Goal: Task Accomplishment & Management: Complete application form

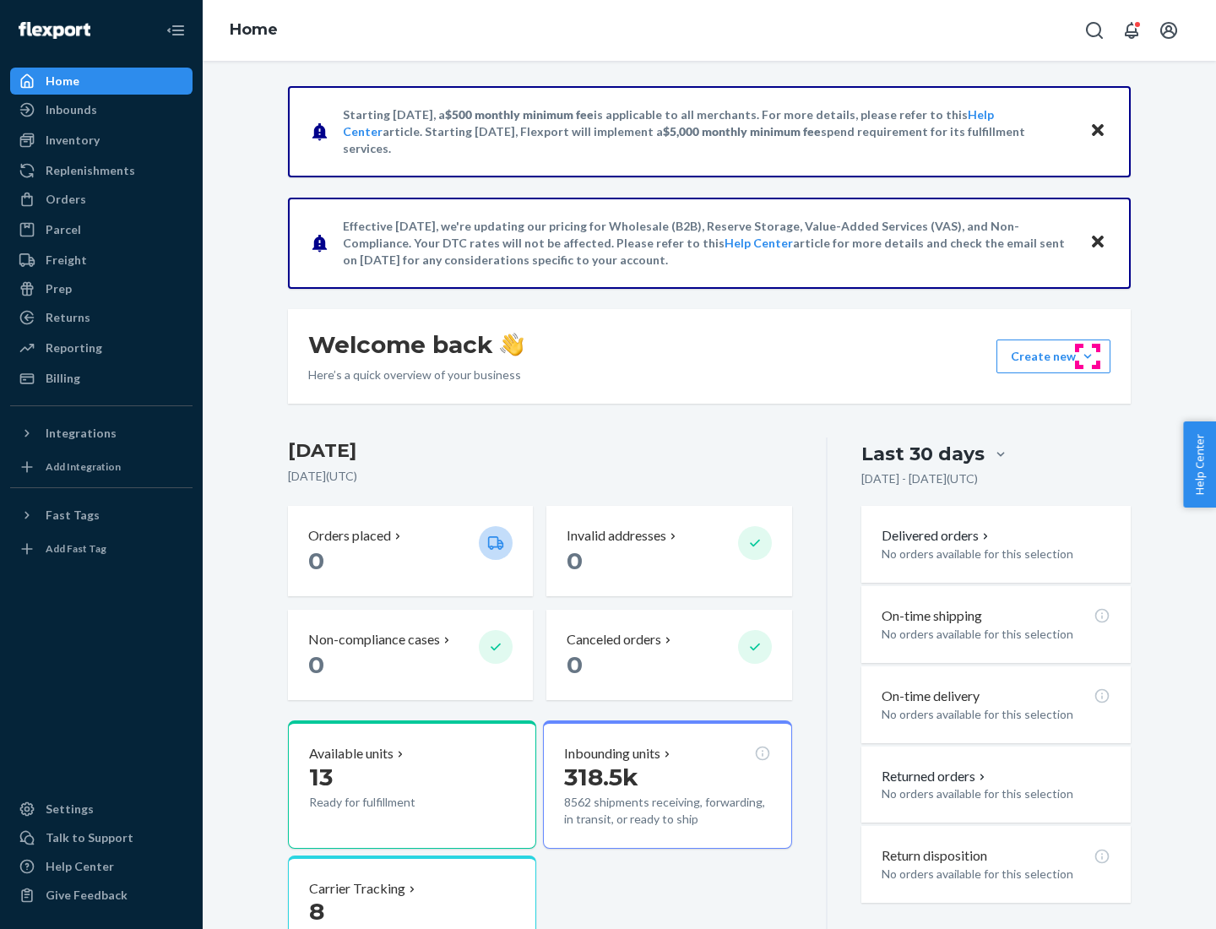
click at [1087, 356] on button "Create new Create new inbound Create new order Create new product" at bounding box center [1053, 356] width 114 height 34
click at [101, 110] on div "Inbounds" at bounding box center [101, 110] width 179 height 24
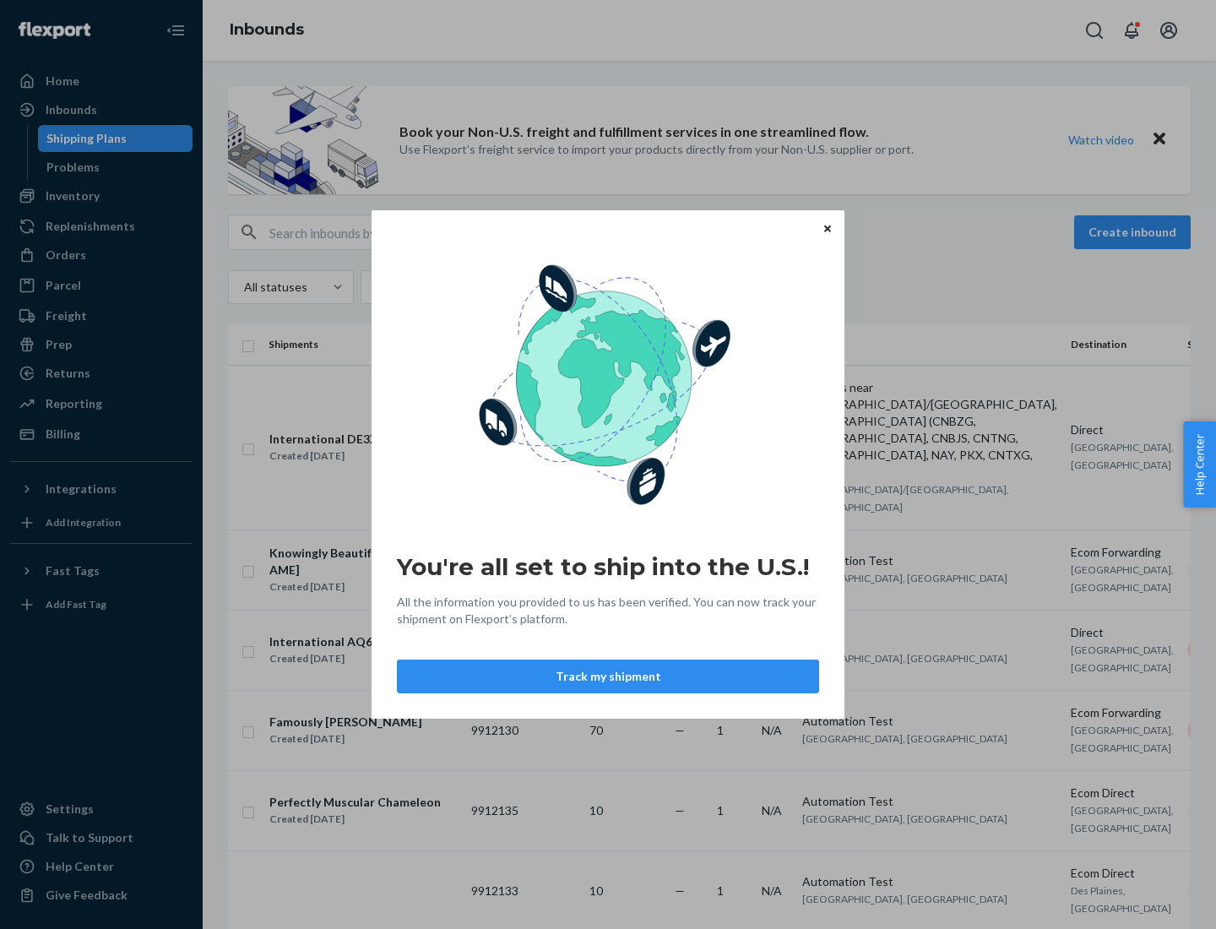
click at [827, 228] on icon "Close" at bounding box center [827, 228] width 7 height 7
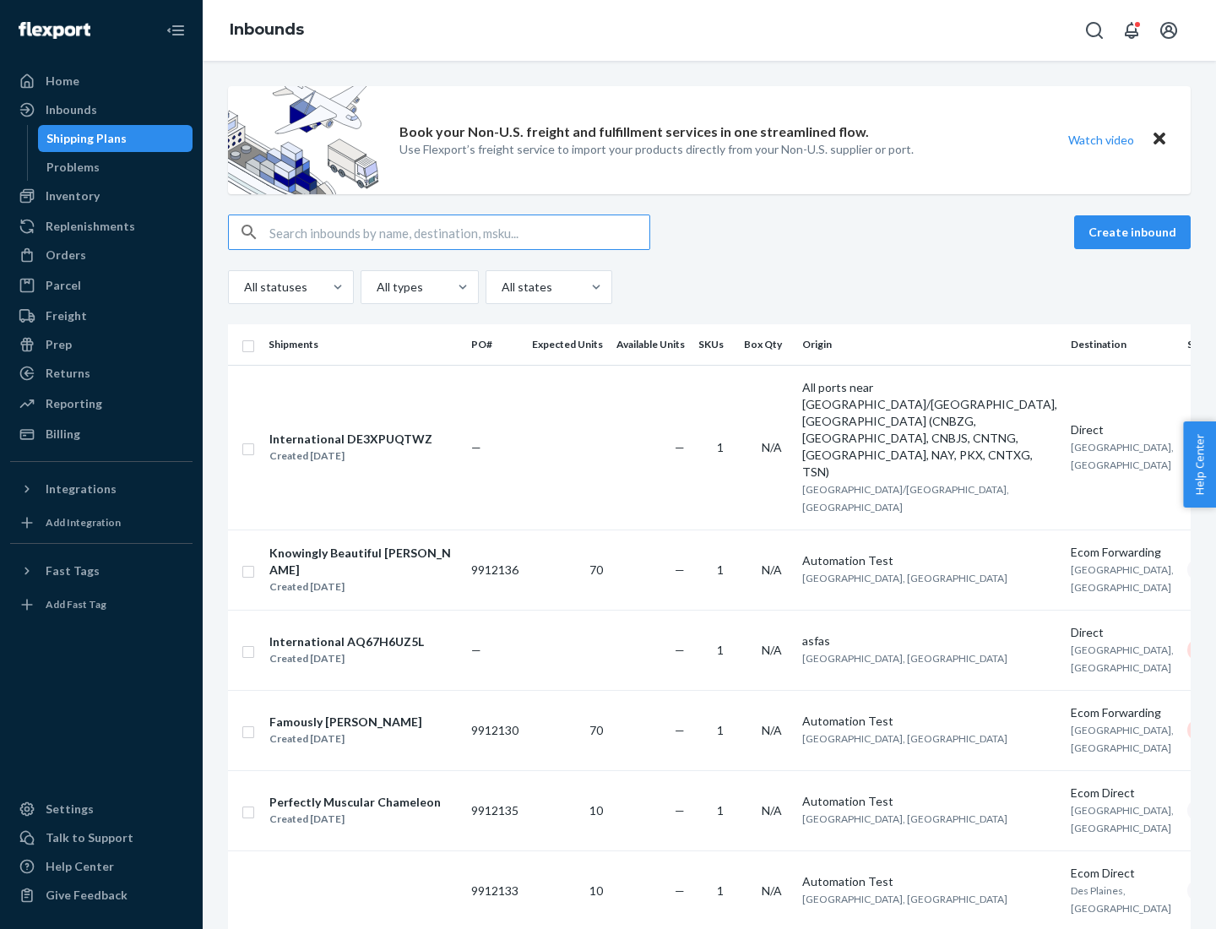
click at [1135, 232] on button "Create inbound" at bounding box center [1132, 232] width 117 height 34
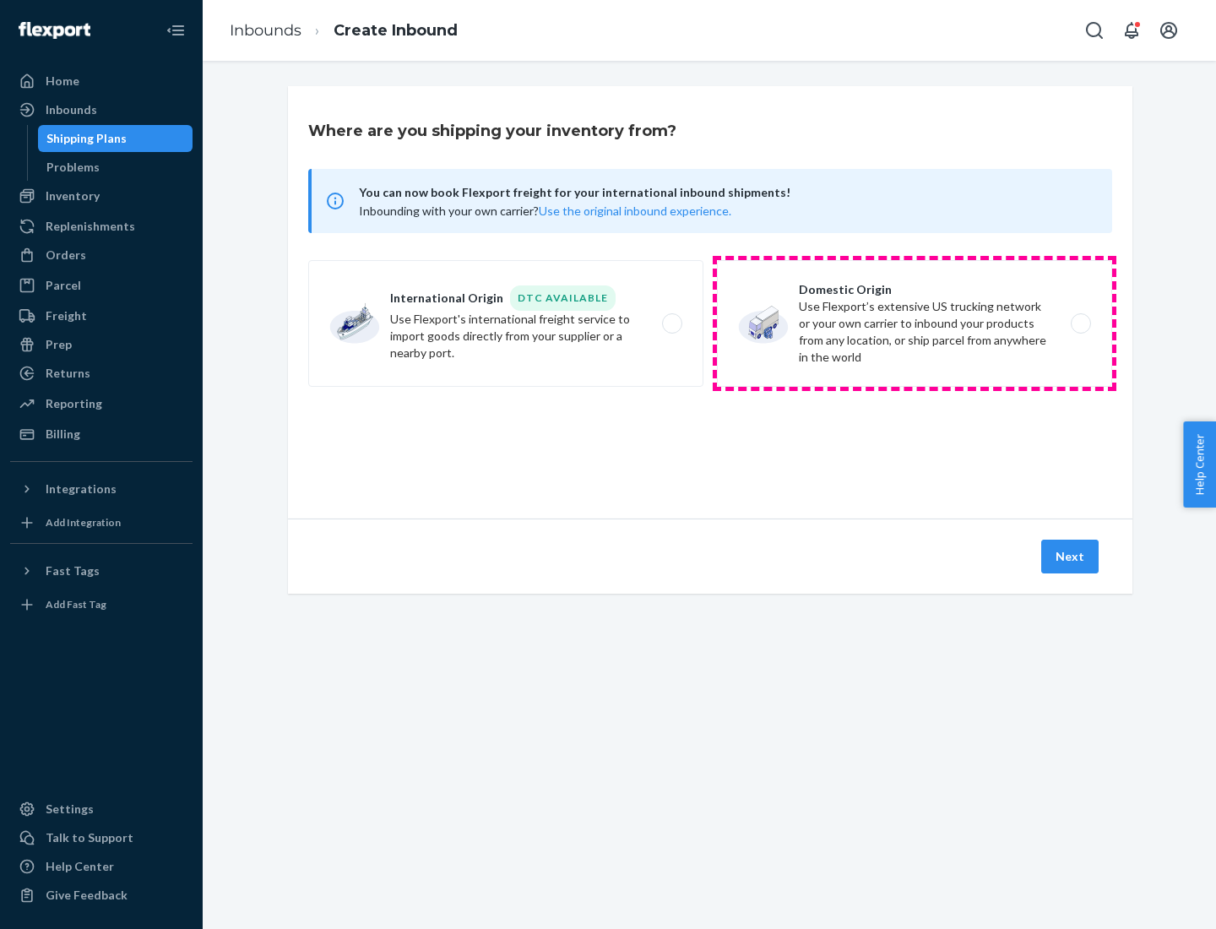
click at [914, 323] on label "Domestic Origin Use Flexport’s extensive US trucking network or your own carrie…" at bounding box center [914, 323] width 395 height 127
click at [1080, 323] on input "Domestic Origin Use Flexport’s extensive US trucking network or your own carrie…" at bounding box center [1085, 323] width 11 height 11
radio input "true"
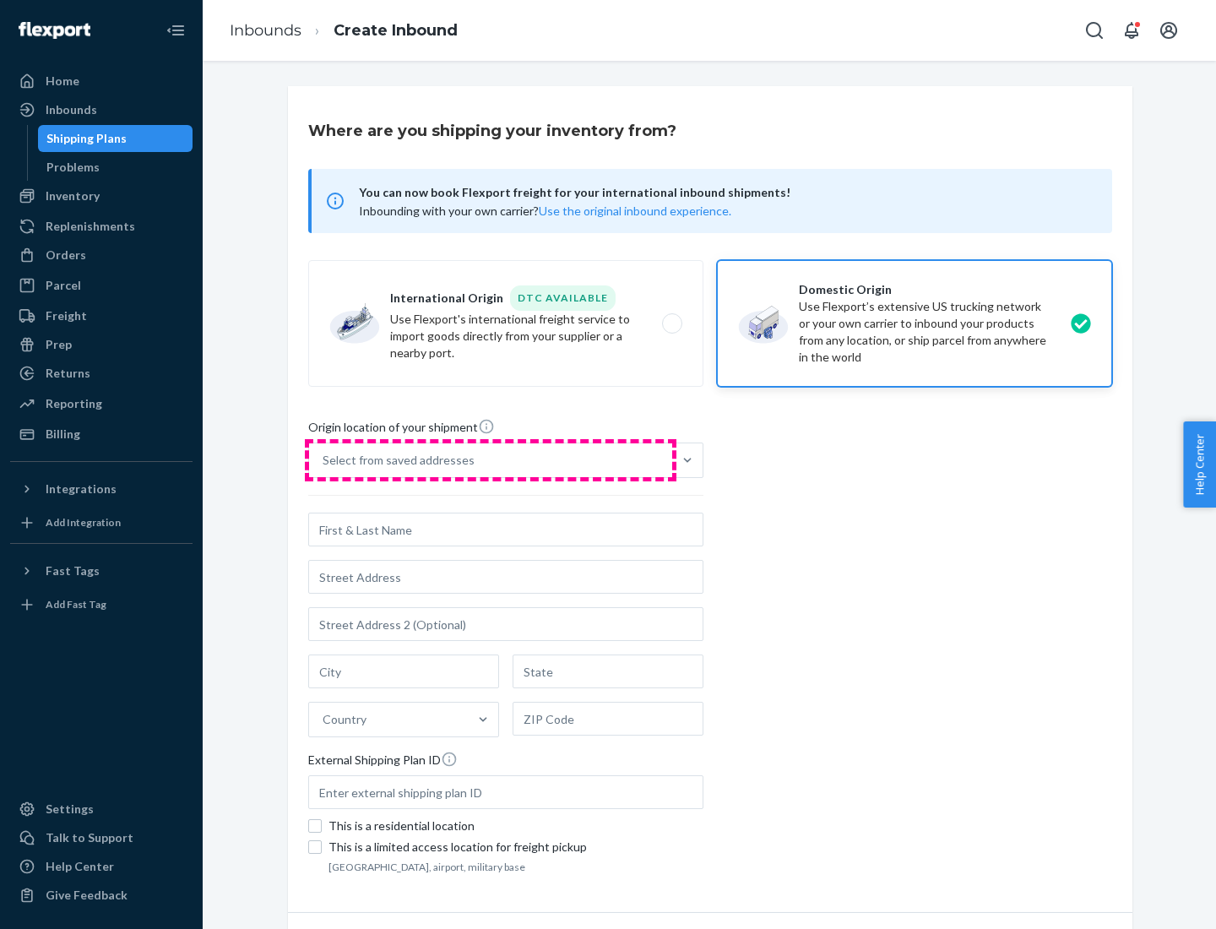
click at [491, 460] on div "Select from saved addresses" at bounding box center [490, 460] width 363 height 34
click at [324, 460] on input "Select from saved addresses" at bounding box center [324, 460] width 2 height 17
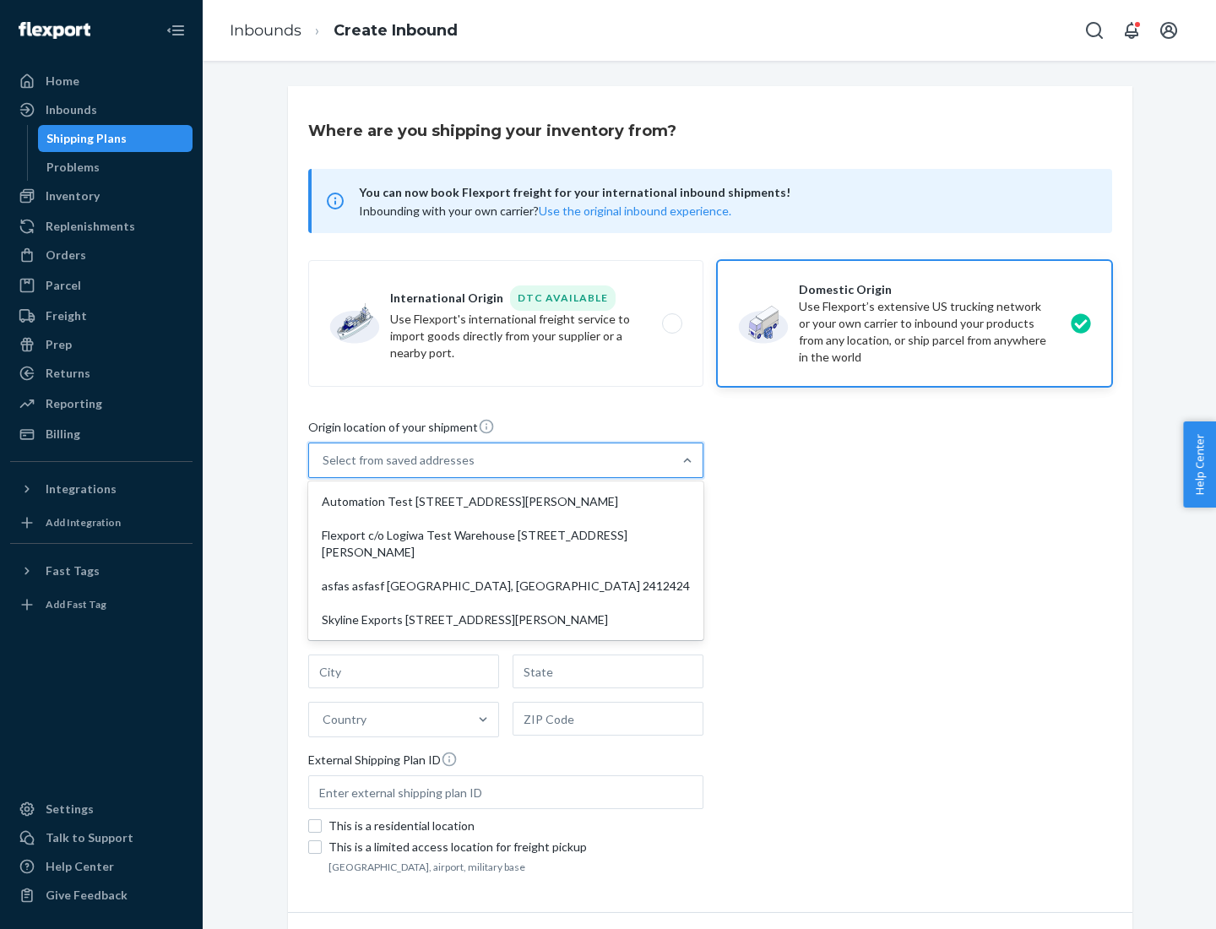
scroll to position [7, 0]
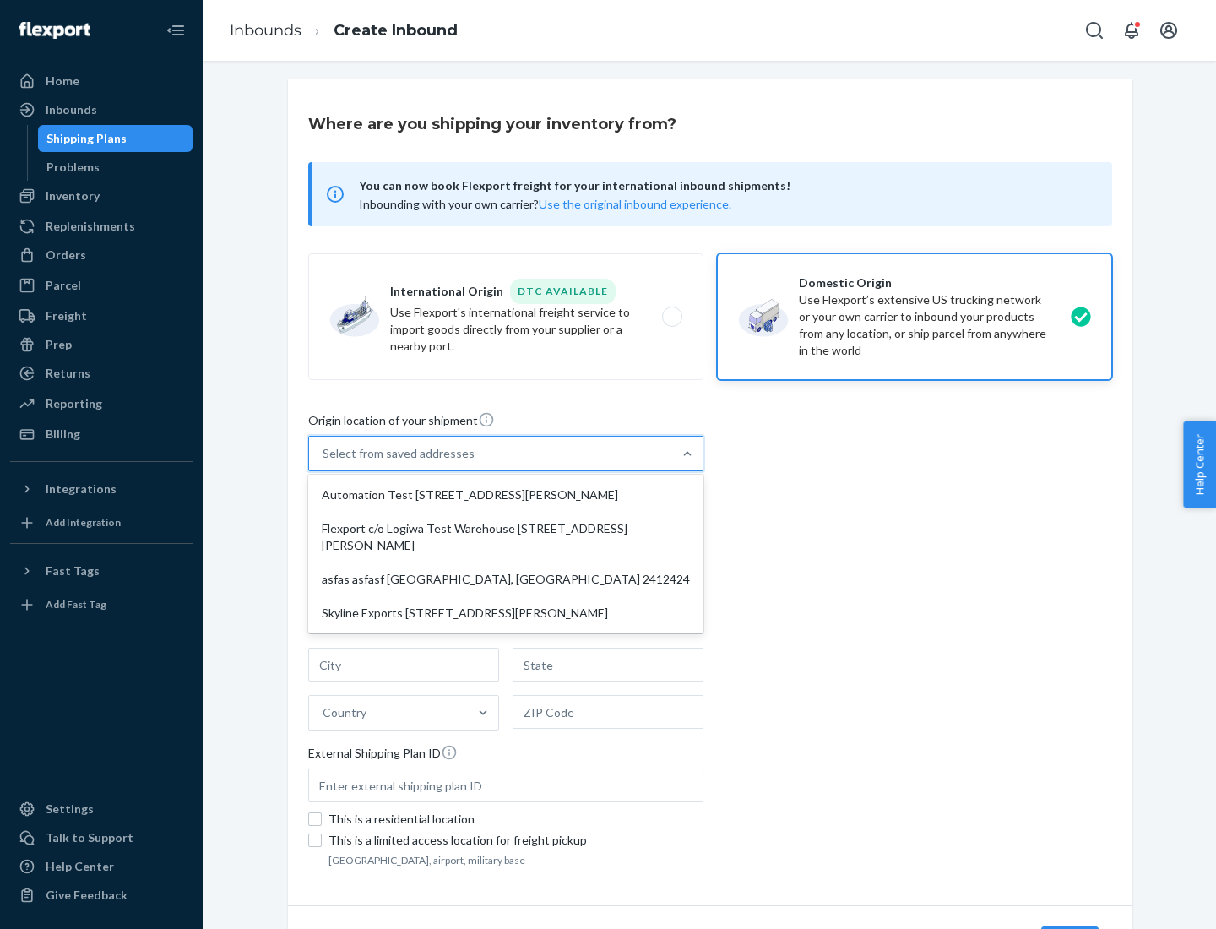
click at [506, 495] on div "Automation Test [STREET_ADDRESS][PERSON_NAME]" at bounding box center [506, 495] width 388 height 34
click at [324, 462] on input "option Automation Test [STREET_ADDRESS][PERSON_NAME] focused, 1 of 4. 4 results…" at bounding box center [324, 453] width 2 height 17
type input "Automation Test"
type input "9th Floor"
type input "[GEOGRAPHIC_DATA]"
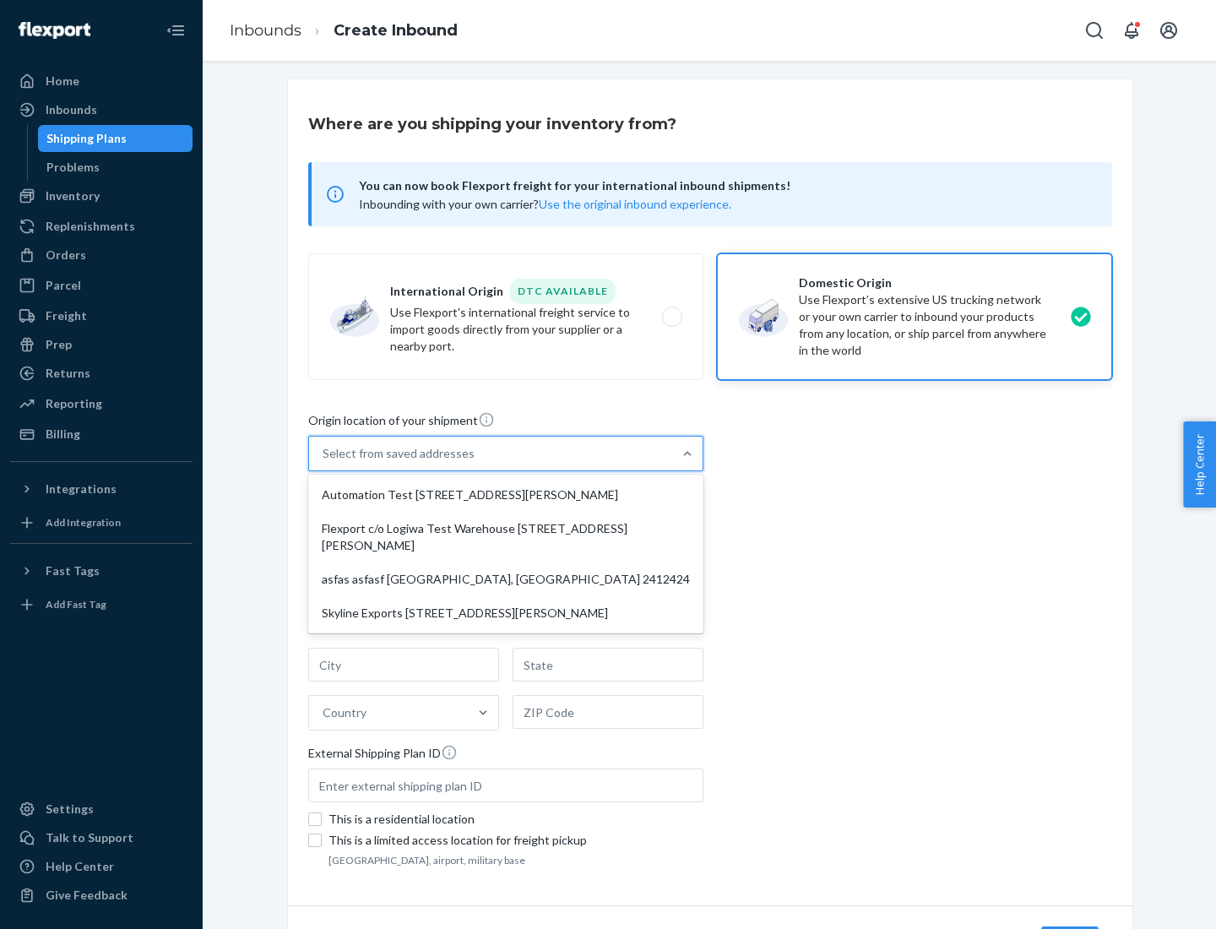
type input "CA"
type input "94104"
type input "[STREET_ADDRESS][PERSON_NAME]"
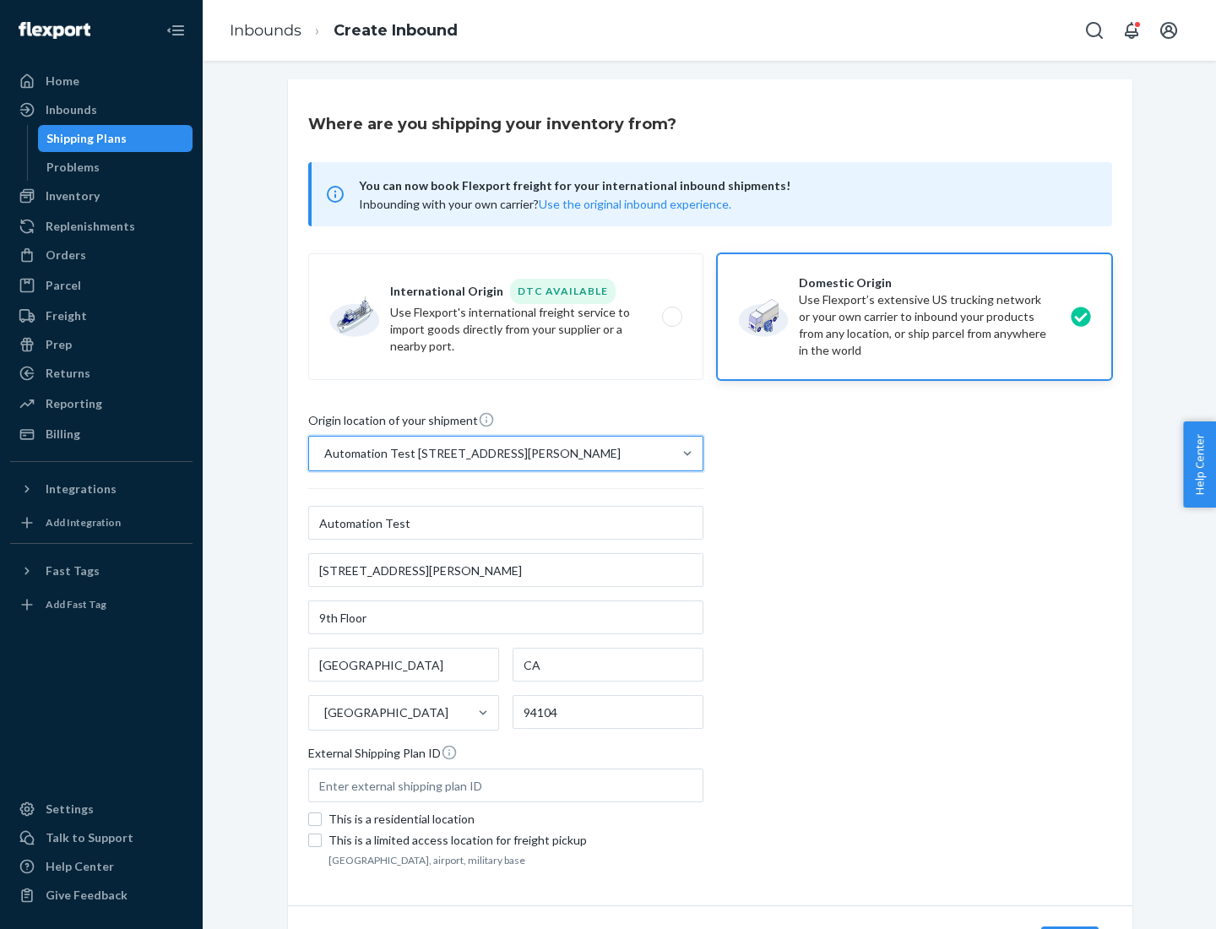
scroll to position [99, 0]
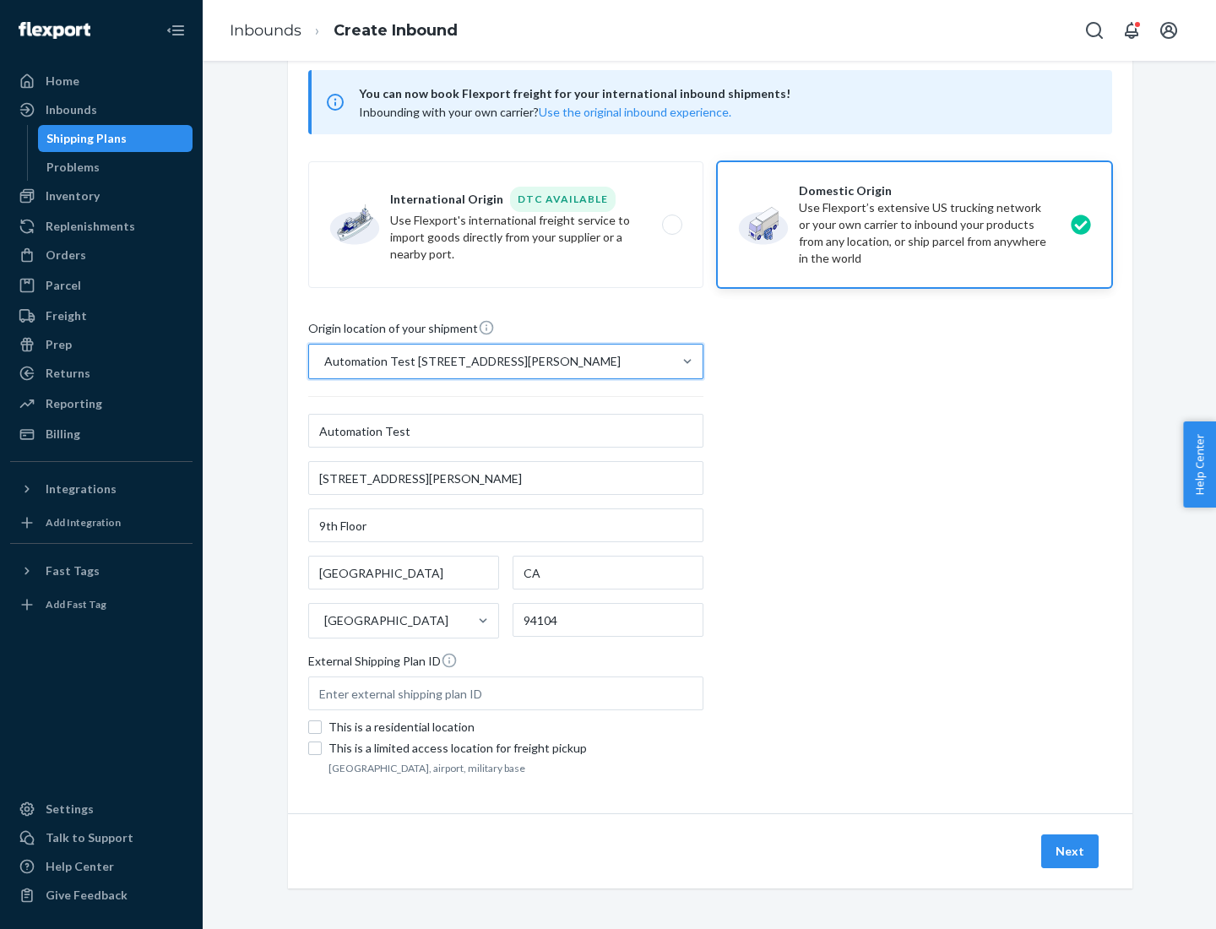
click at [1071, 851] on button "Next" at bounding box center [1069, 851] width 57 height 34
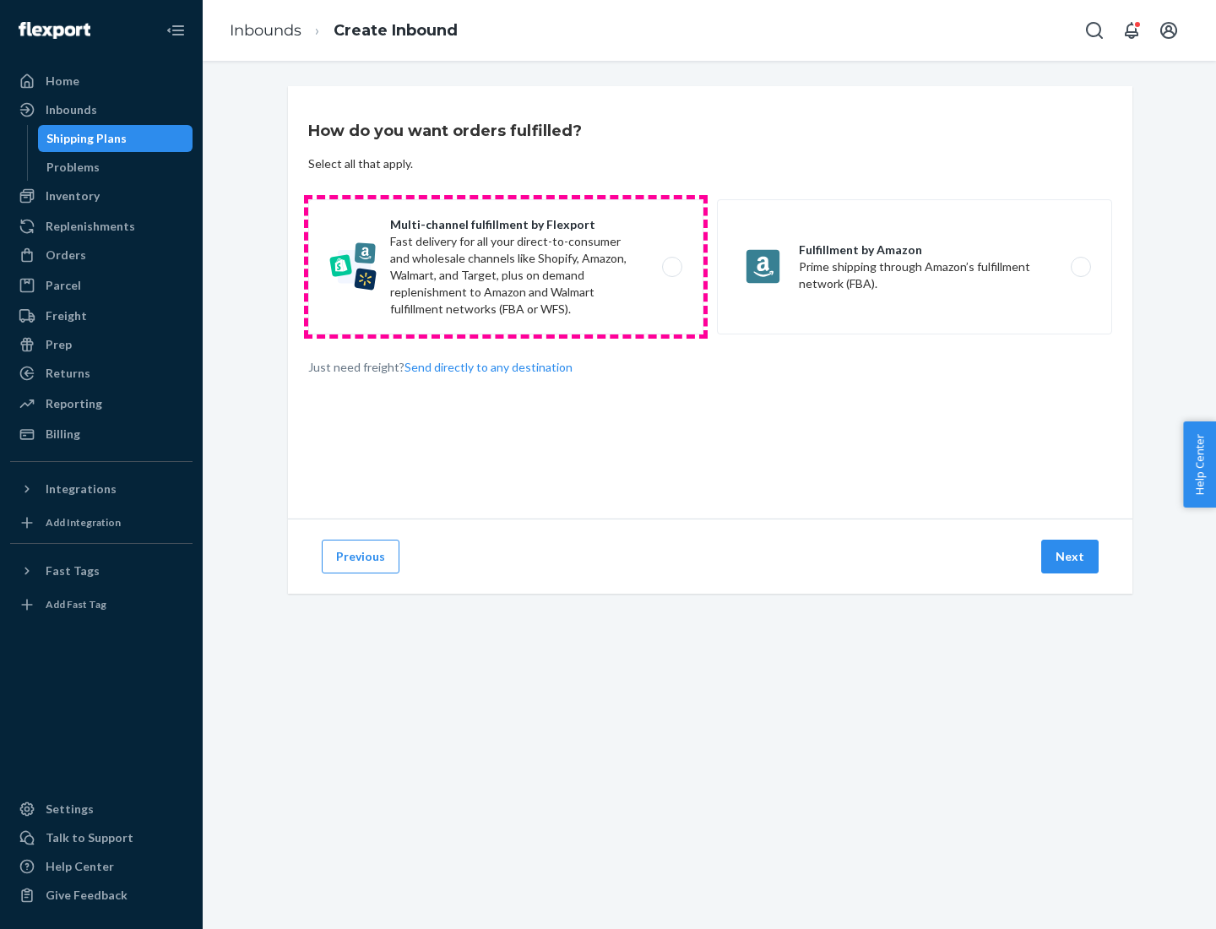
click at [506, 267] on label "Multi-channel fulfillment by Flexport Fast delivery for all your direct-to-cons…" at bounding box center [505, 266] width 395 height 135
click at [671, 267] on input "Multi-channel fulfillment by Flexport Fast delivery for all your direct-to-cons…" at bounding box center [676, 267] width 11 height 11
radio input "true"
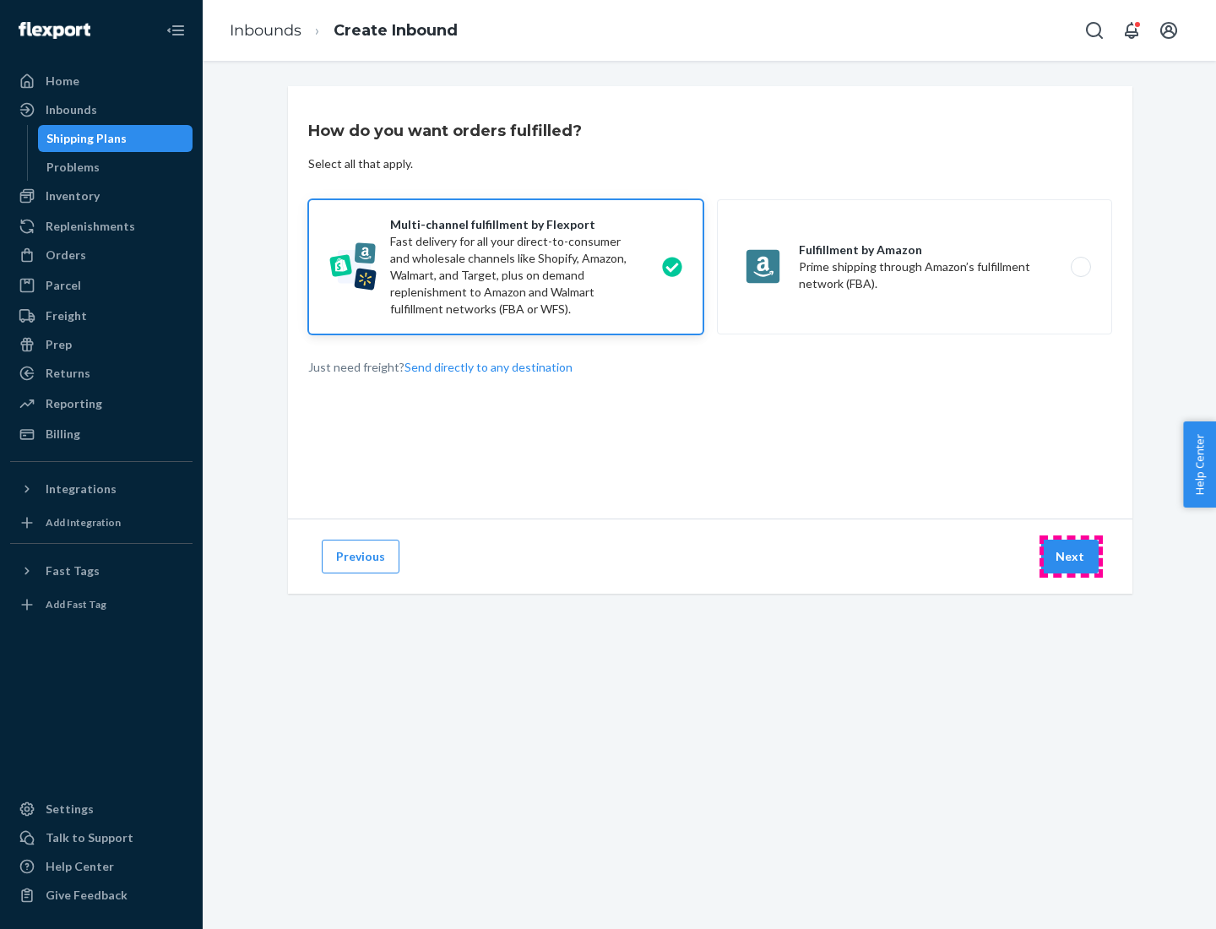
click at [1071, 556] on button "Next" at bounding box center [1069, 557] width 57 height 34
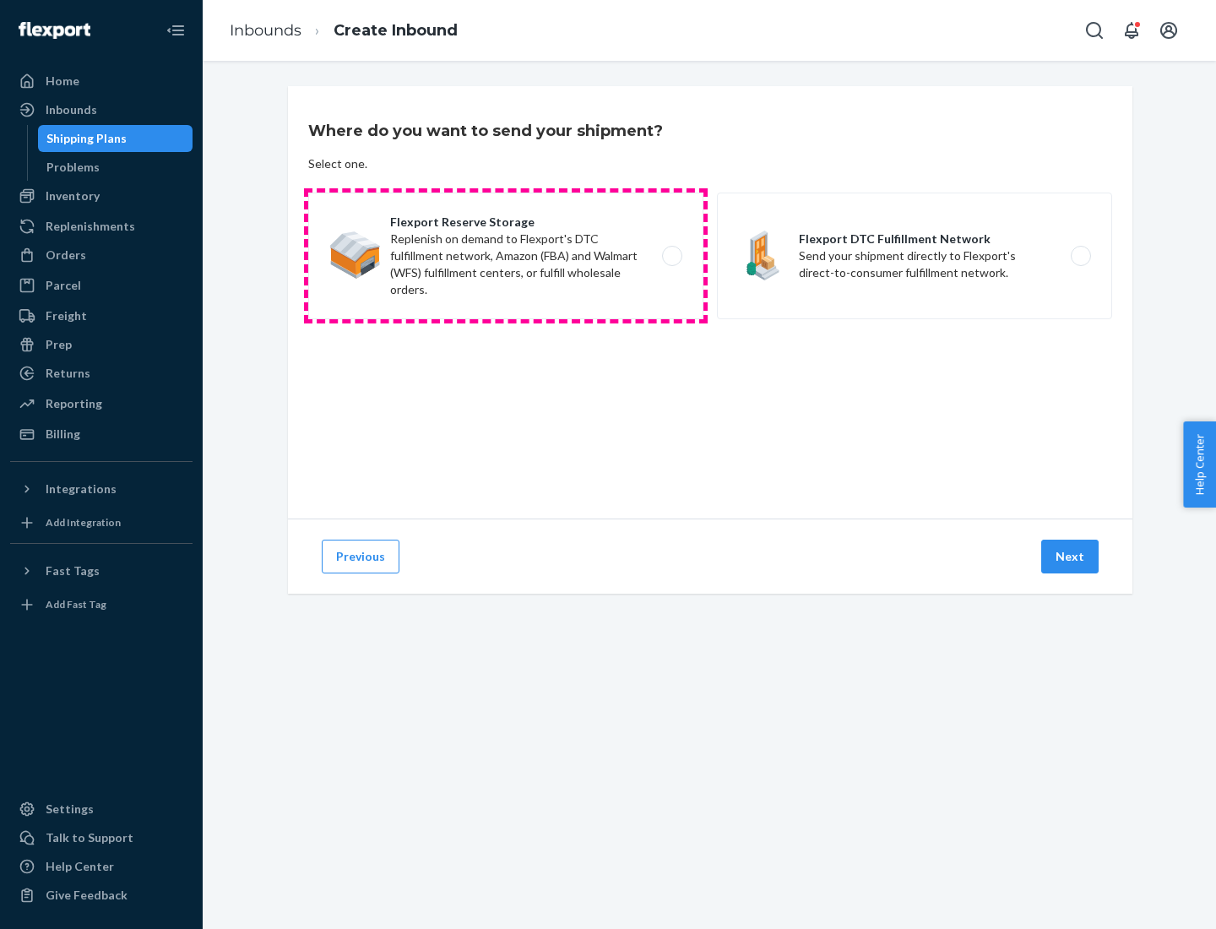
click at [506, 256] on label "Flexport Reserve Storage Replenish on demand to Flexport's DTC fulfillment netw…" at bounding box center [505, 256] width 395 height 127
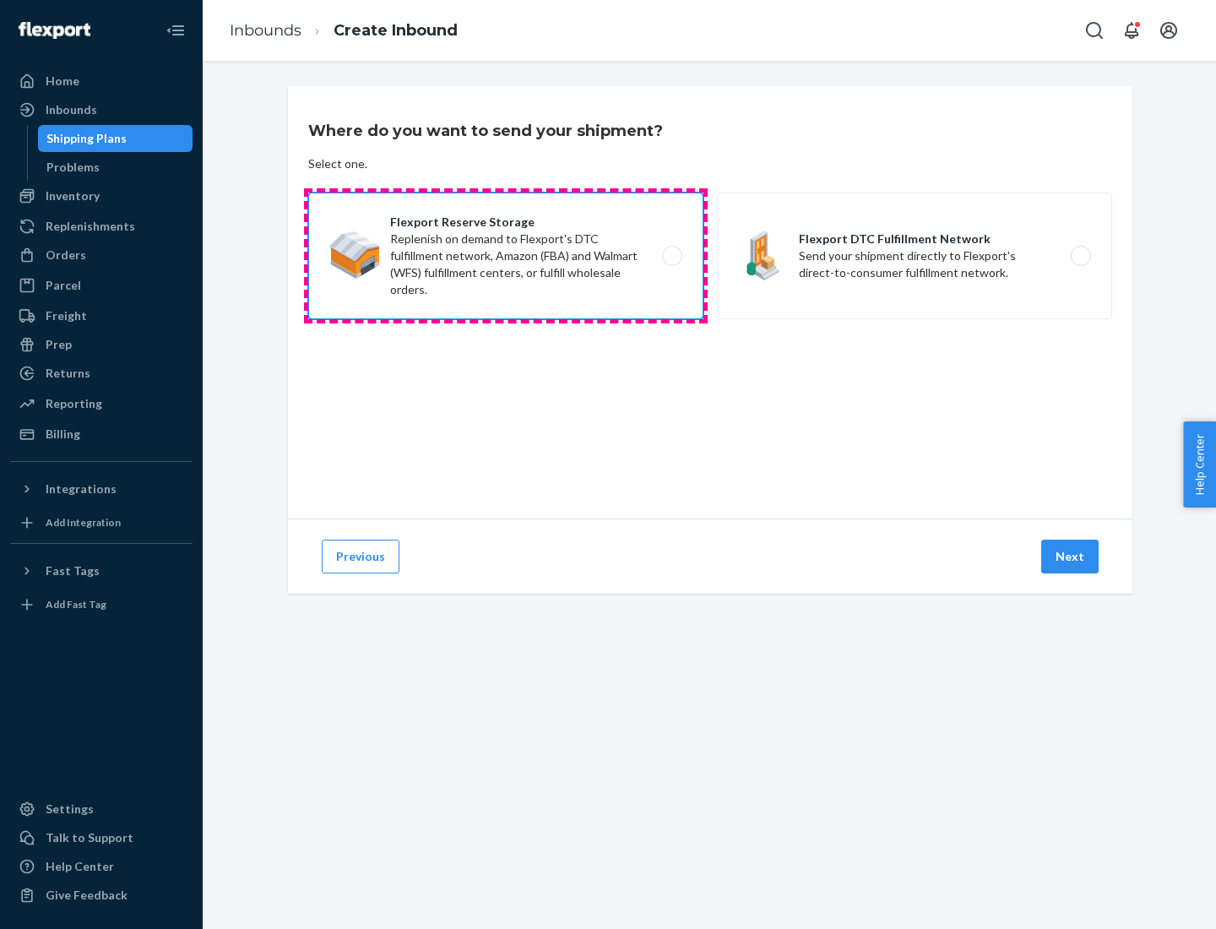
click at [671, 256] on input "Flexport Reserve Storage Replenish on demand to Flexport's DTC fulfillment netw…" at bounding box center [676, 256] width 11 height 11
radio input "true"
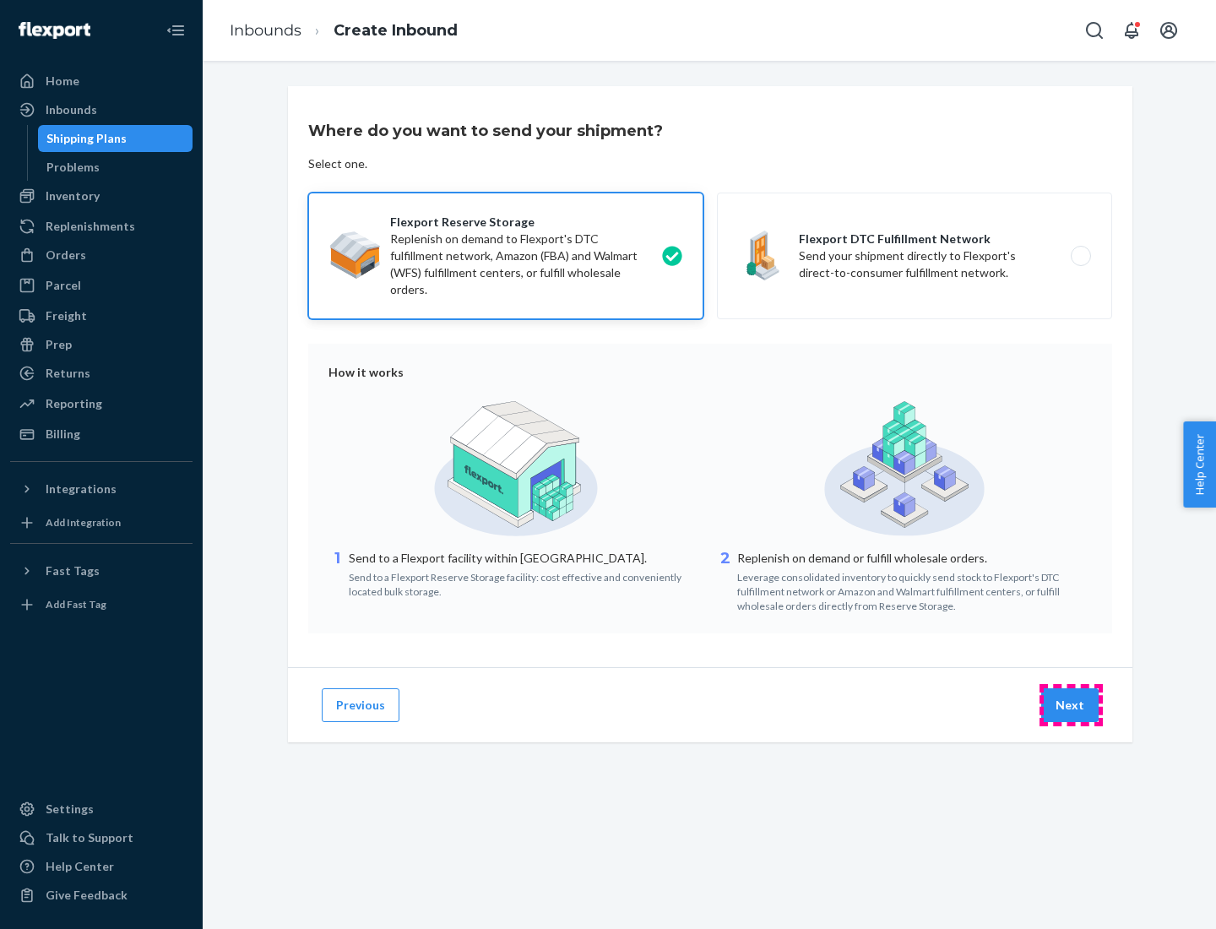
click at [1071, 705] on button "Next" at bounding box center [1069, 705] width 57 height 34
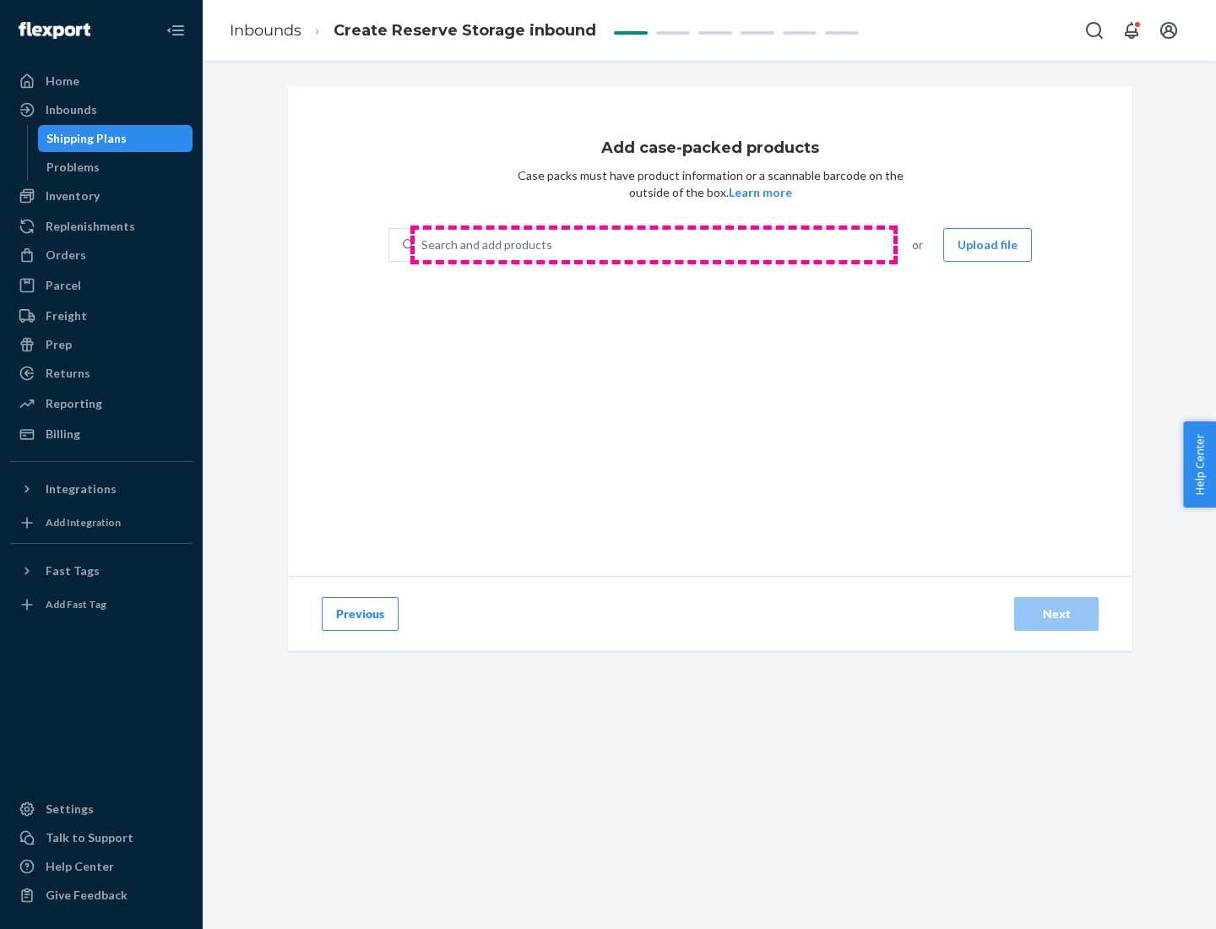
click at [653, 245] on div "Search and add products" at bounding box center [653, 245] width 476 height 30
click at [423, 245] on input "Search and add products" at bounding box center [422, 244] width 2 height 17
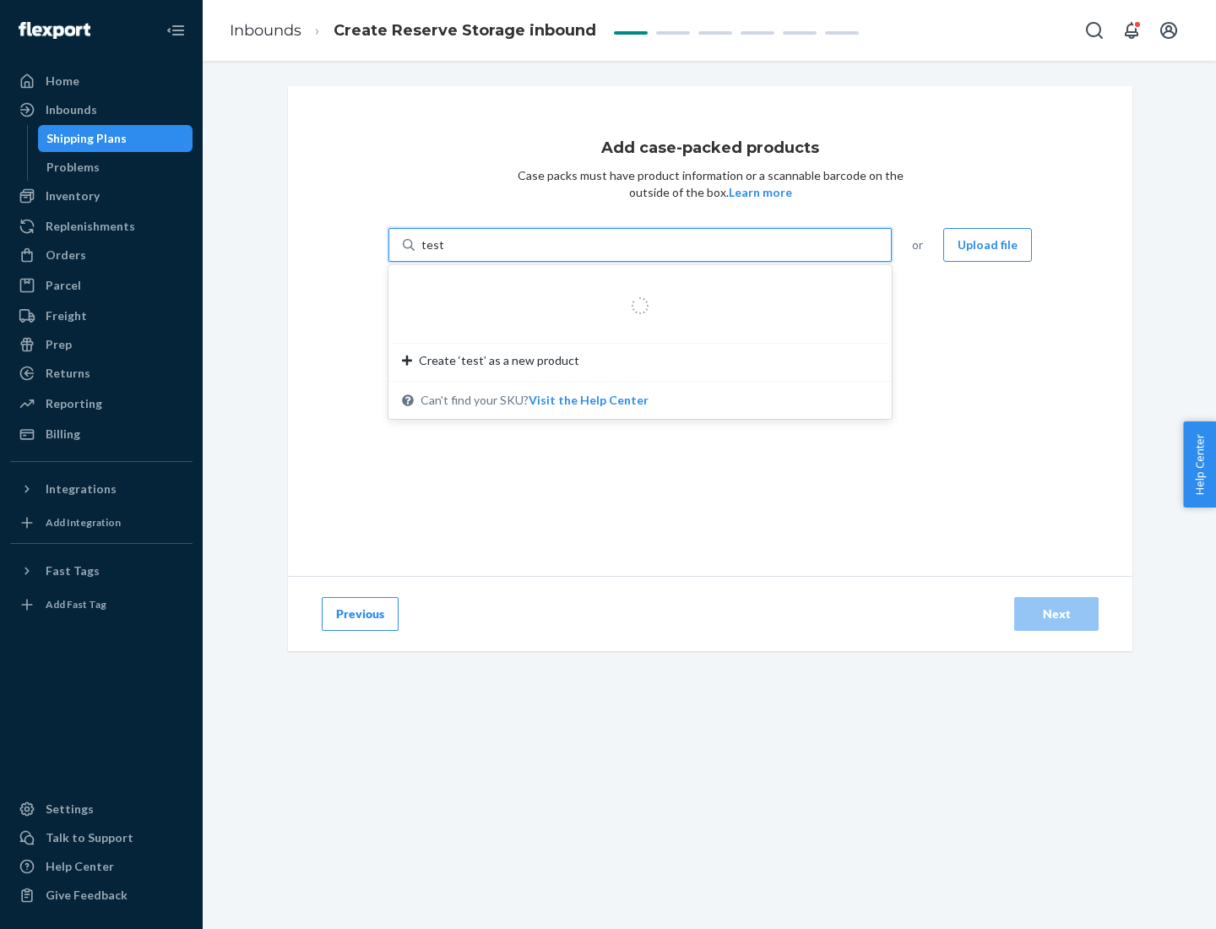
type input "test-syn"
click at [634, 285] on div "test - syn - test" at bounding box center [633, 285] width 463 height 17
click at [465, 253] on input "test-syn" at bounding box center [443, 244] width 44 height 17
type input "1"
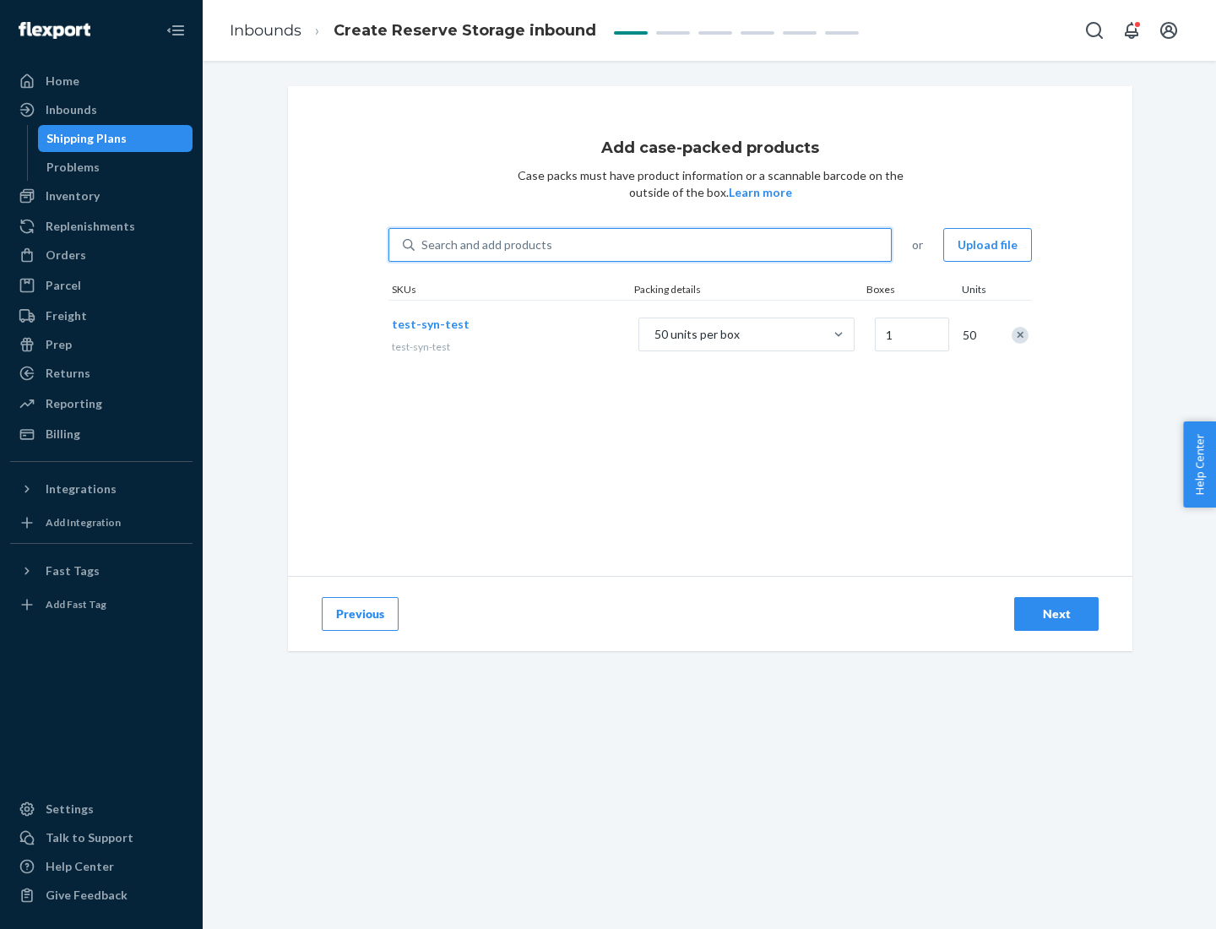
click at [1056, 614] on div "Next" at bounding box center [1056, 613] width 56 height 17
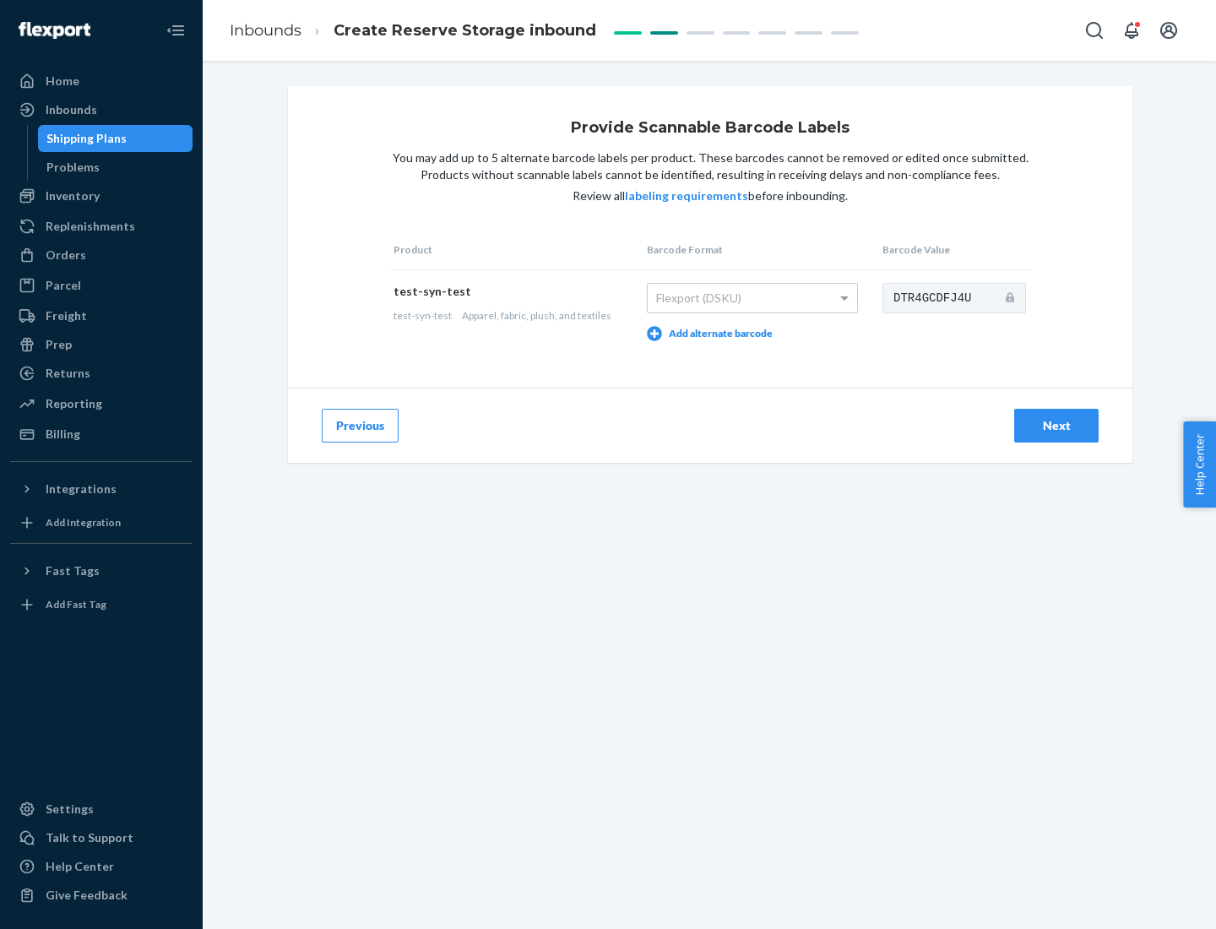
click at [1056, 425] on div "Next" at bounding box center [1056, 425] width 56 height 17
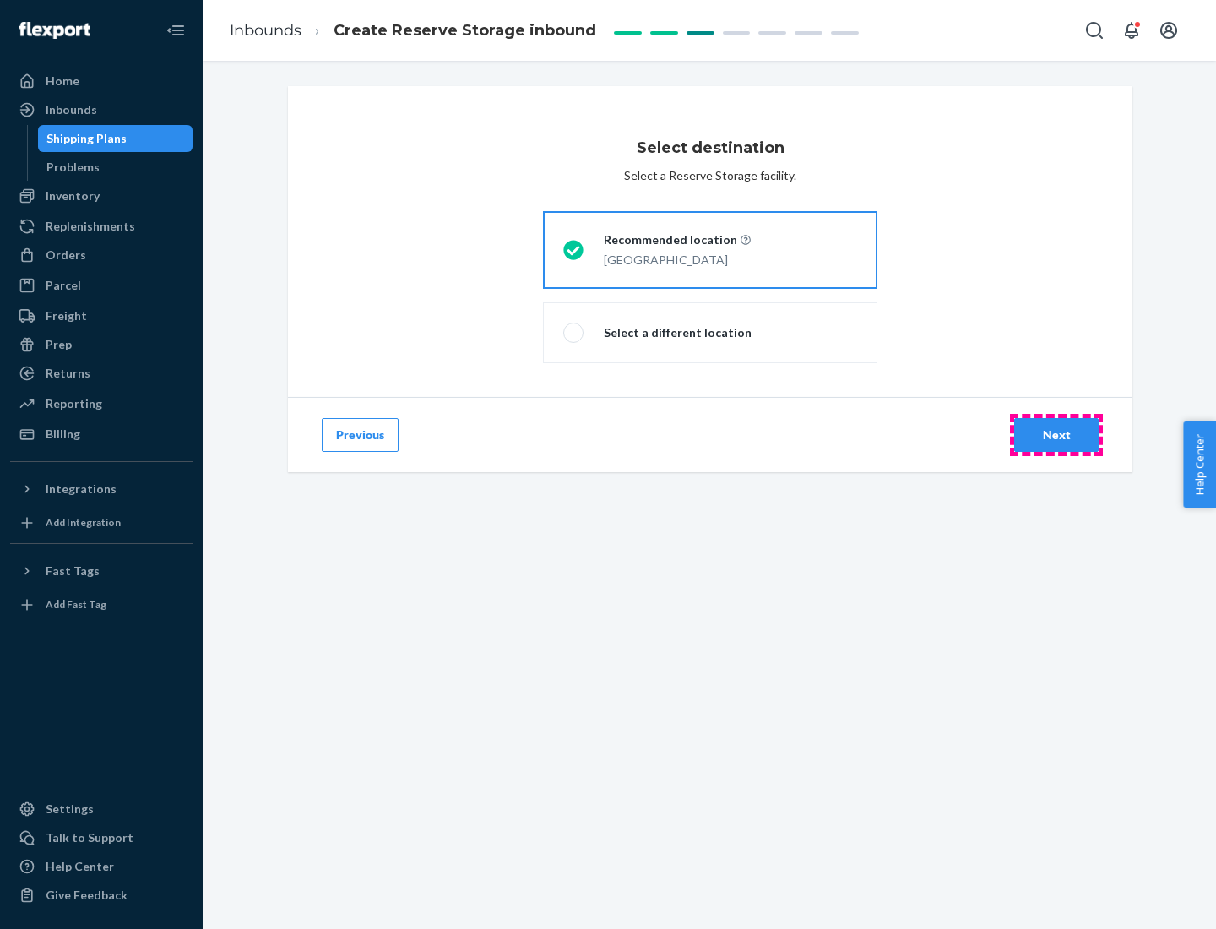
click at [1056, 435] on div "Next" at bounding box center [1056, 434] width 56 height 17
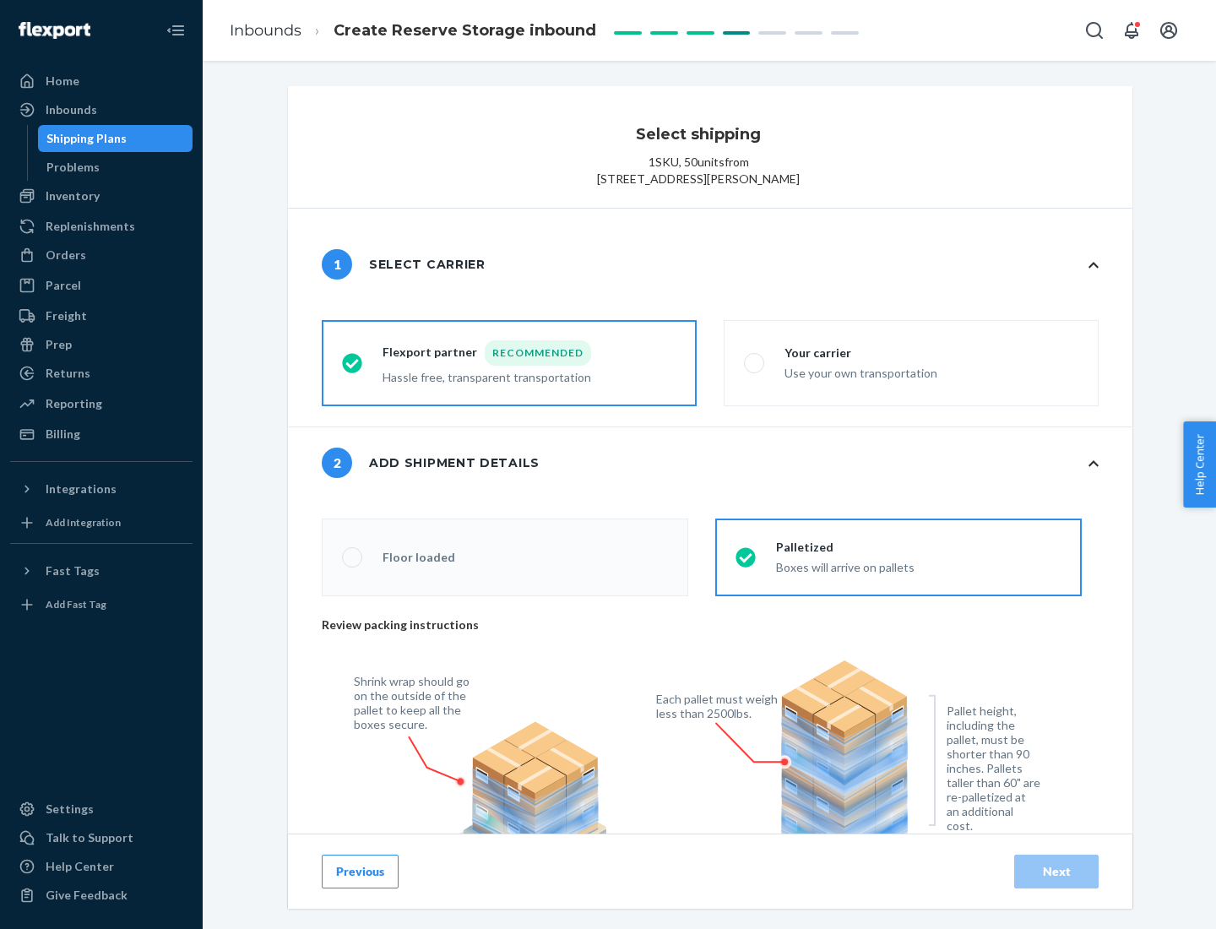
radio input "false"
type input "1"
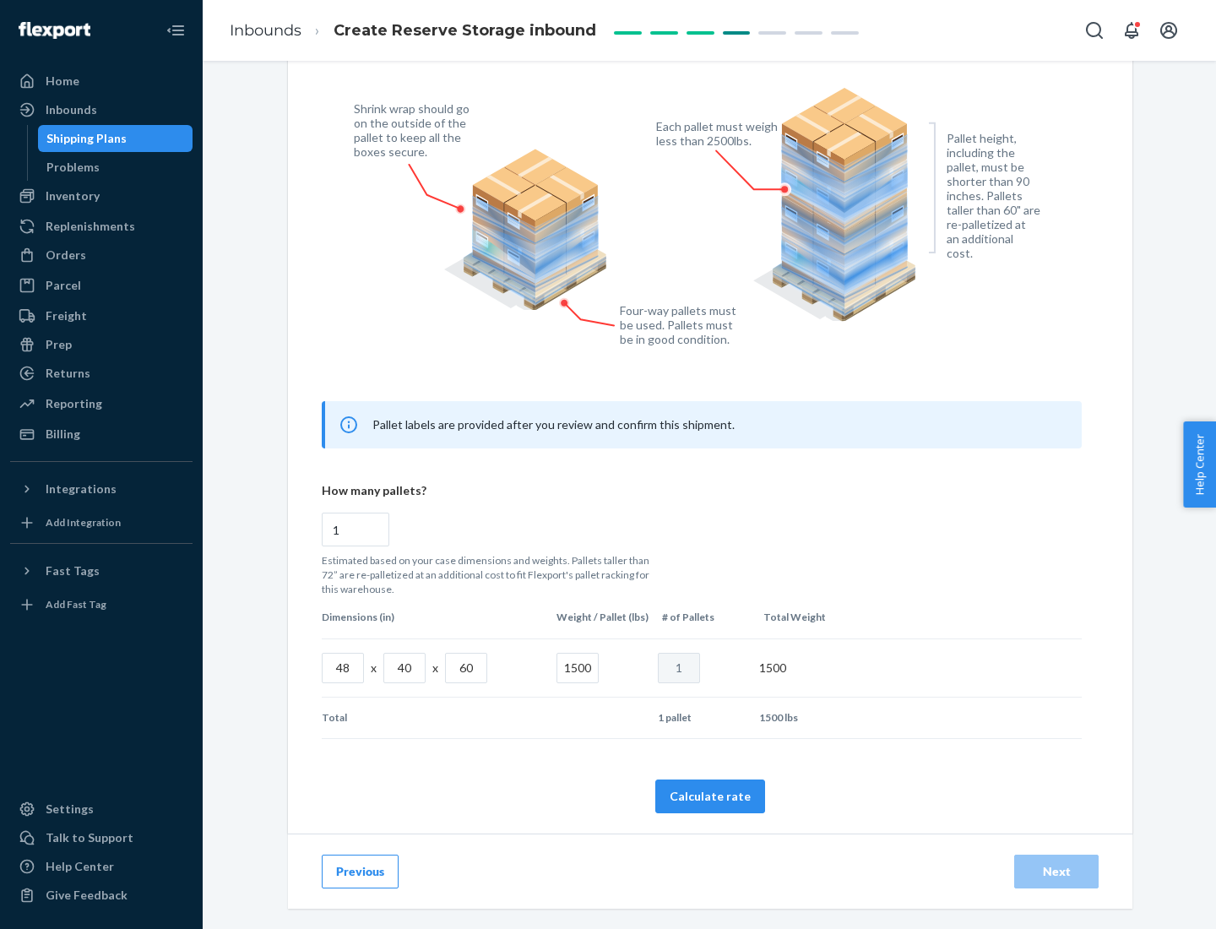
click at [710, 795] on button "Calculate rate" at bounding box center [710, 796] width 110 height 34
radio input "false"
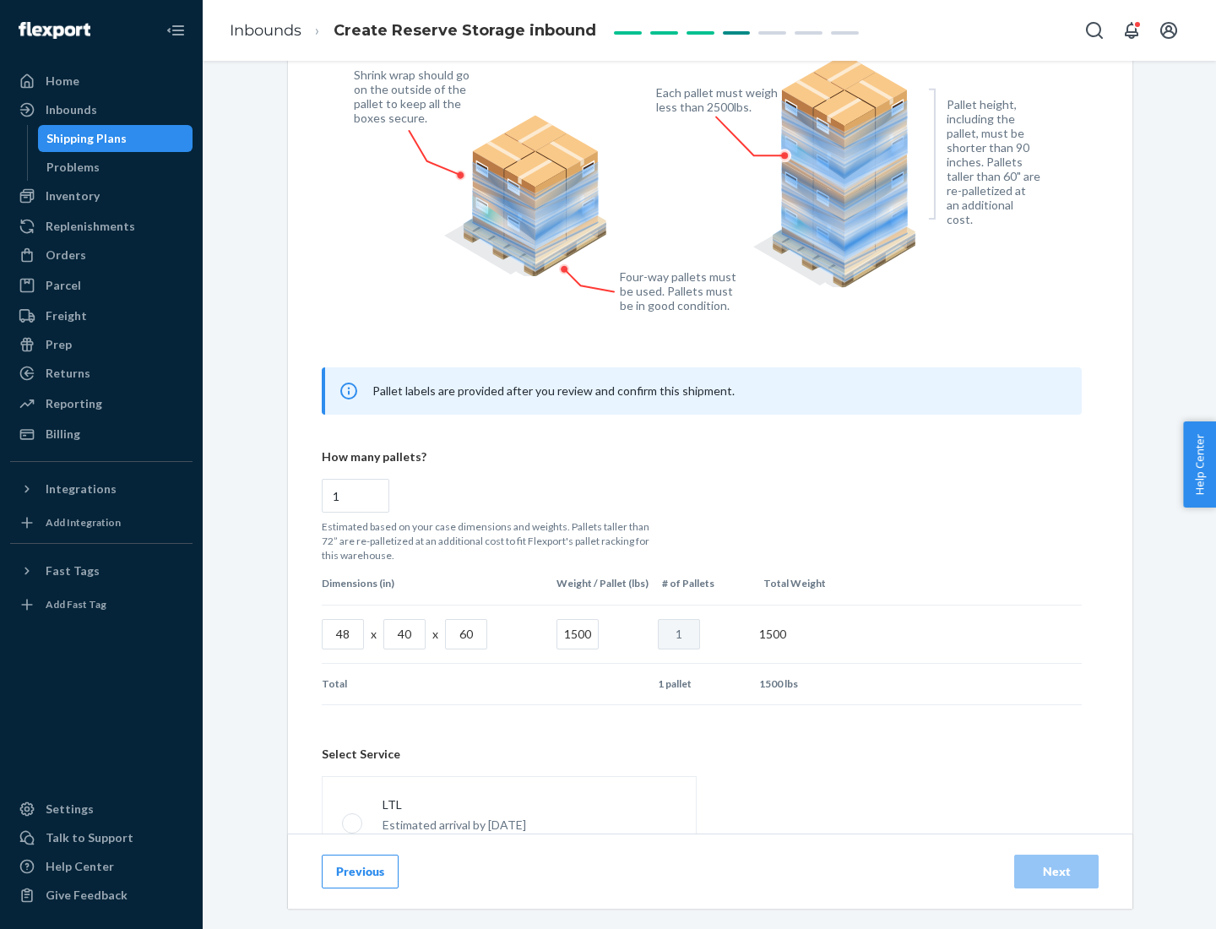
scroll to position [746, 0]
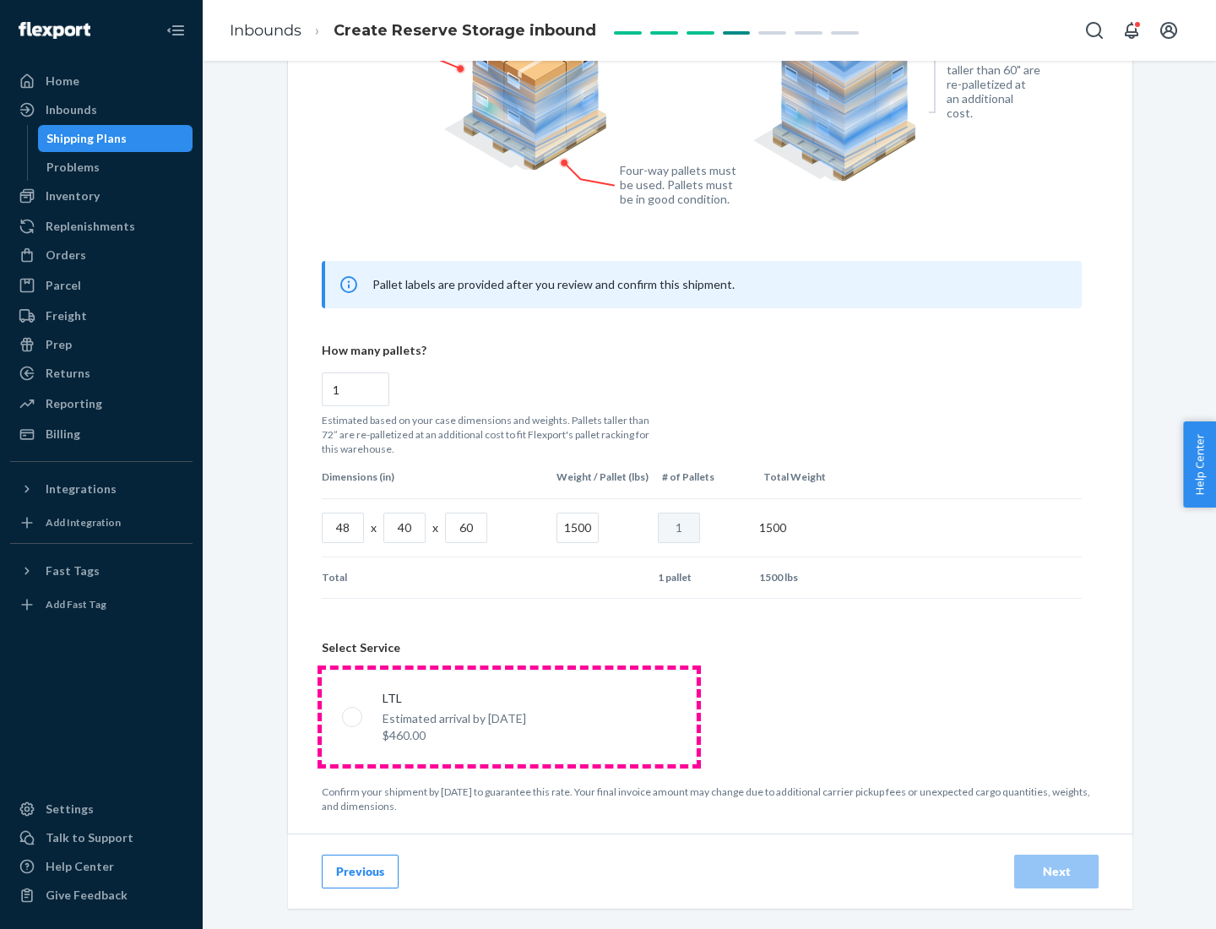
click at [508, 716] on p "Estimated arrival by [DATE]" at bounding box center [454, 718] width 144 height 17
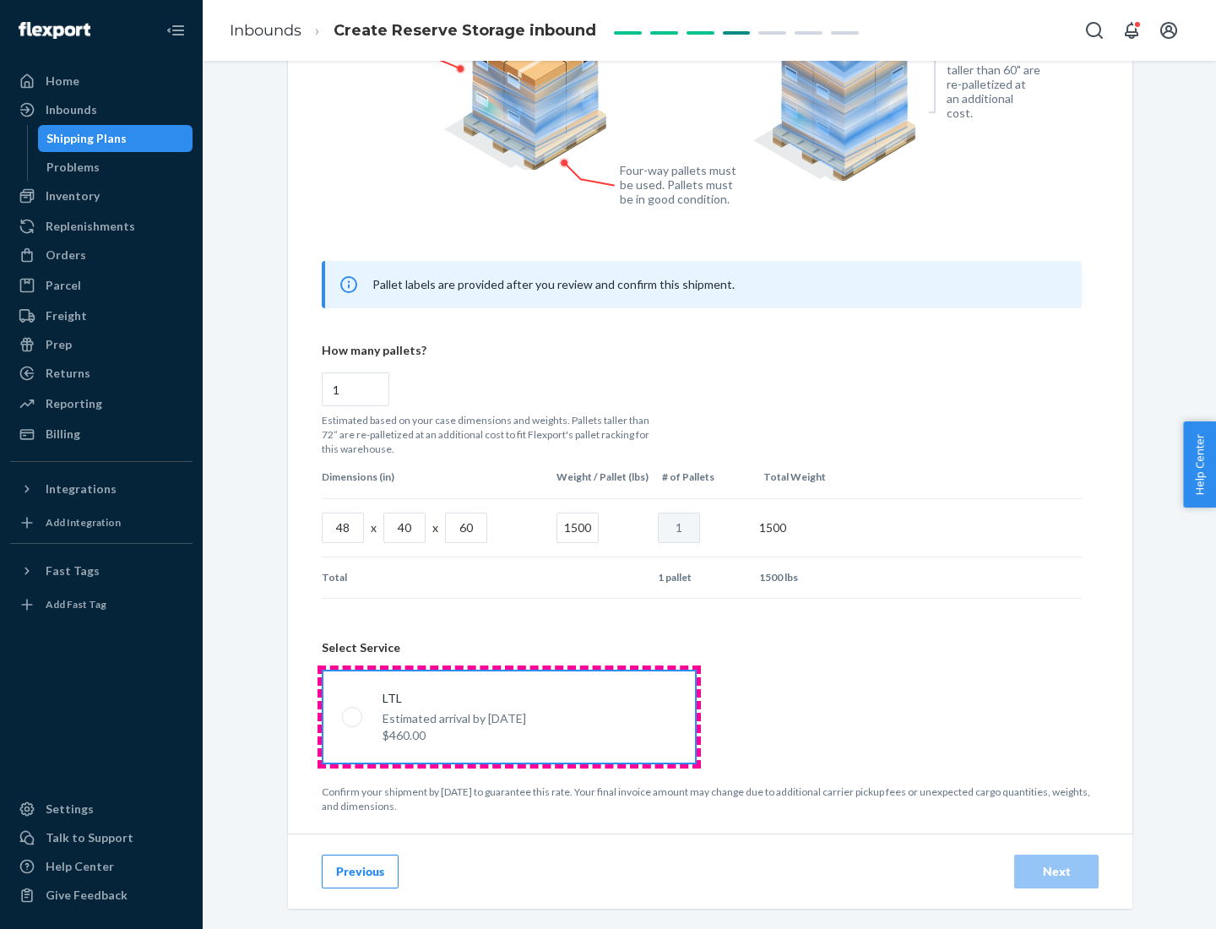
click at [353, 716] on input "LTL Estimated arrival by [DATE] $460.00" at bounding box center [347, 716] width 11 height 11
radio input "true"
radio input "false"
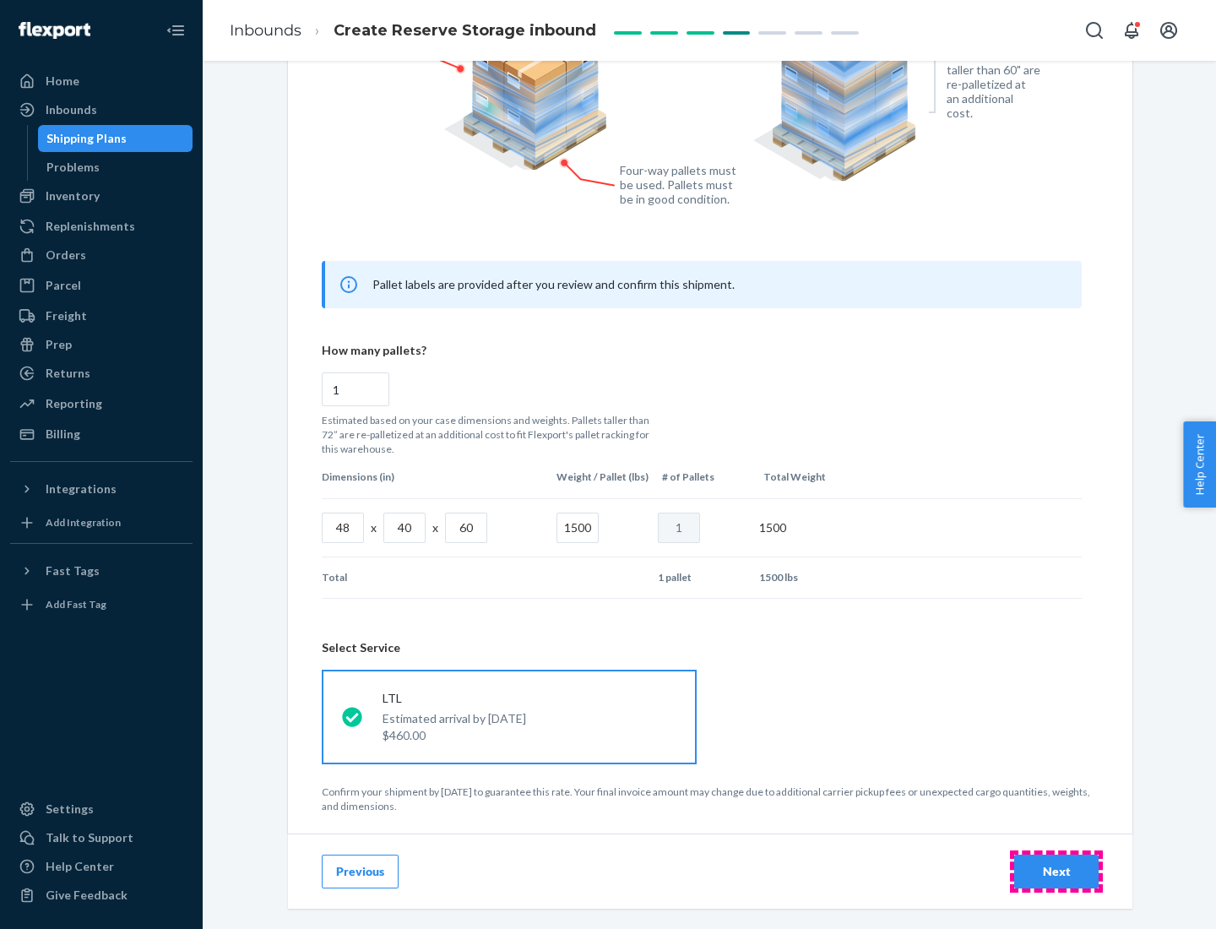
click at [1056, 870] on div "Next" at bounding box center [1056, 871] width 56 height 17
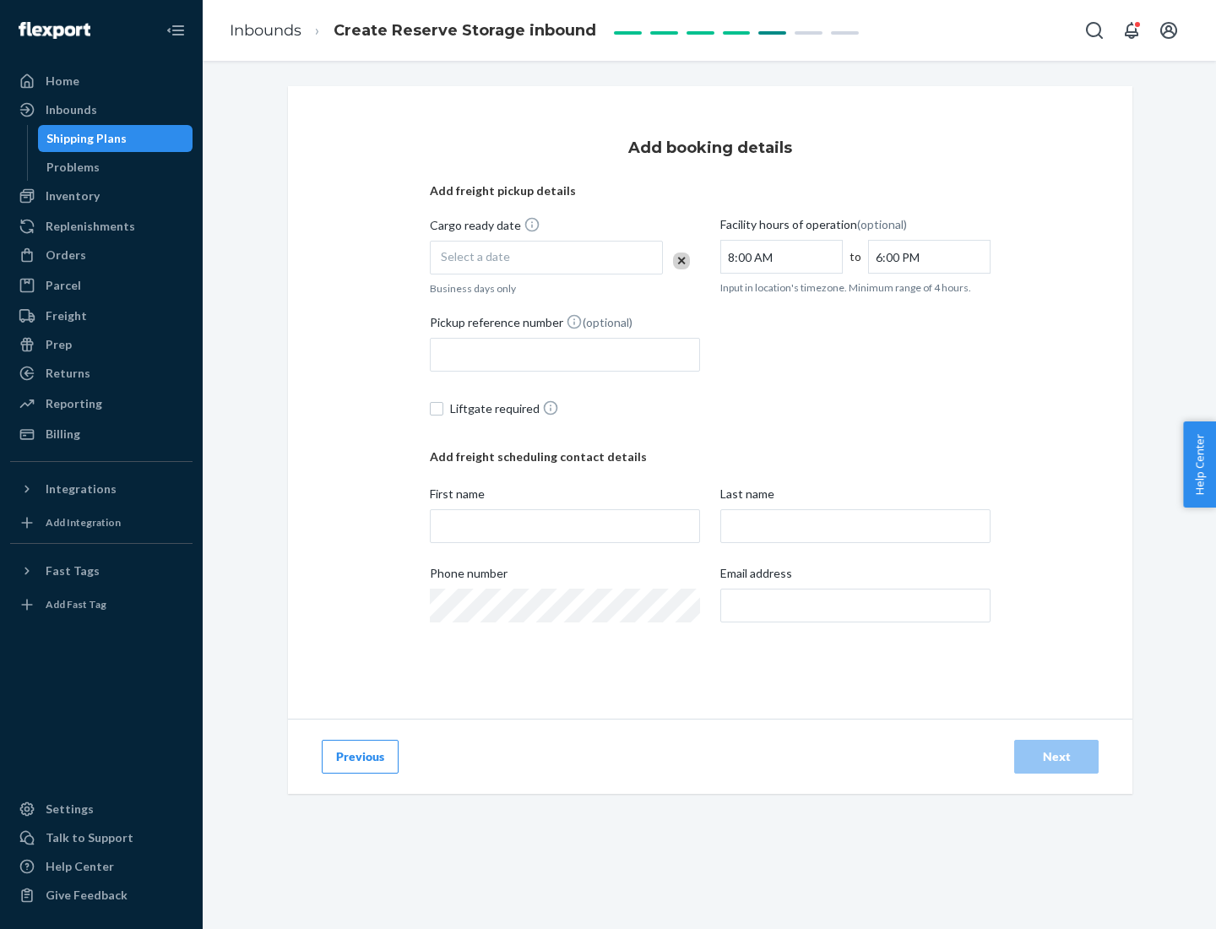
click at [546, 258] on div "Select a date" at bounding box center [546, 258] width 233 height 34
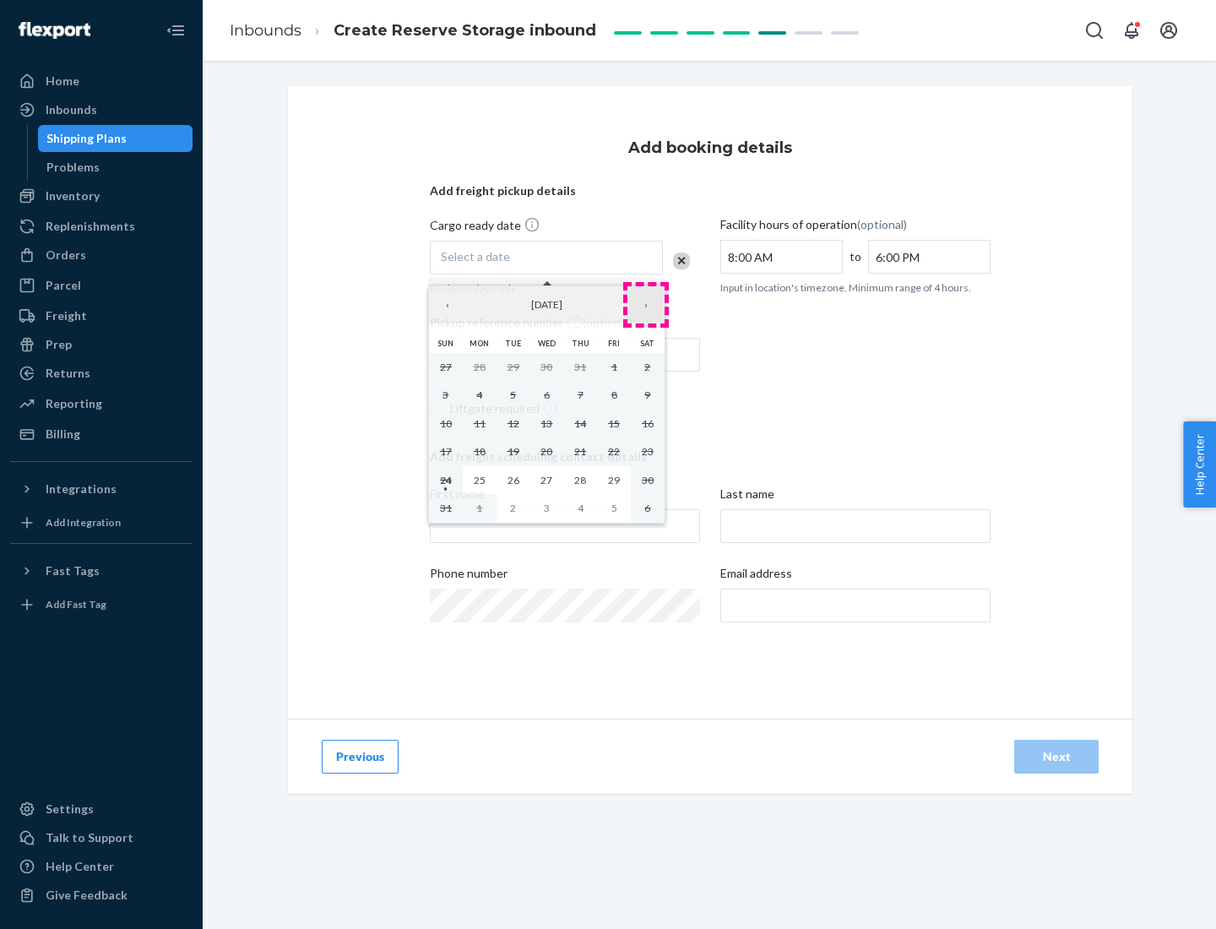
click at [646, 305] on button "›" at bounding box center [645, 304] width 37 height 37
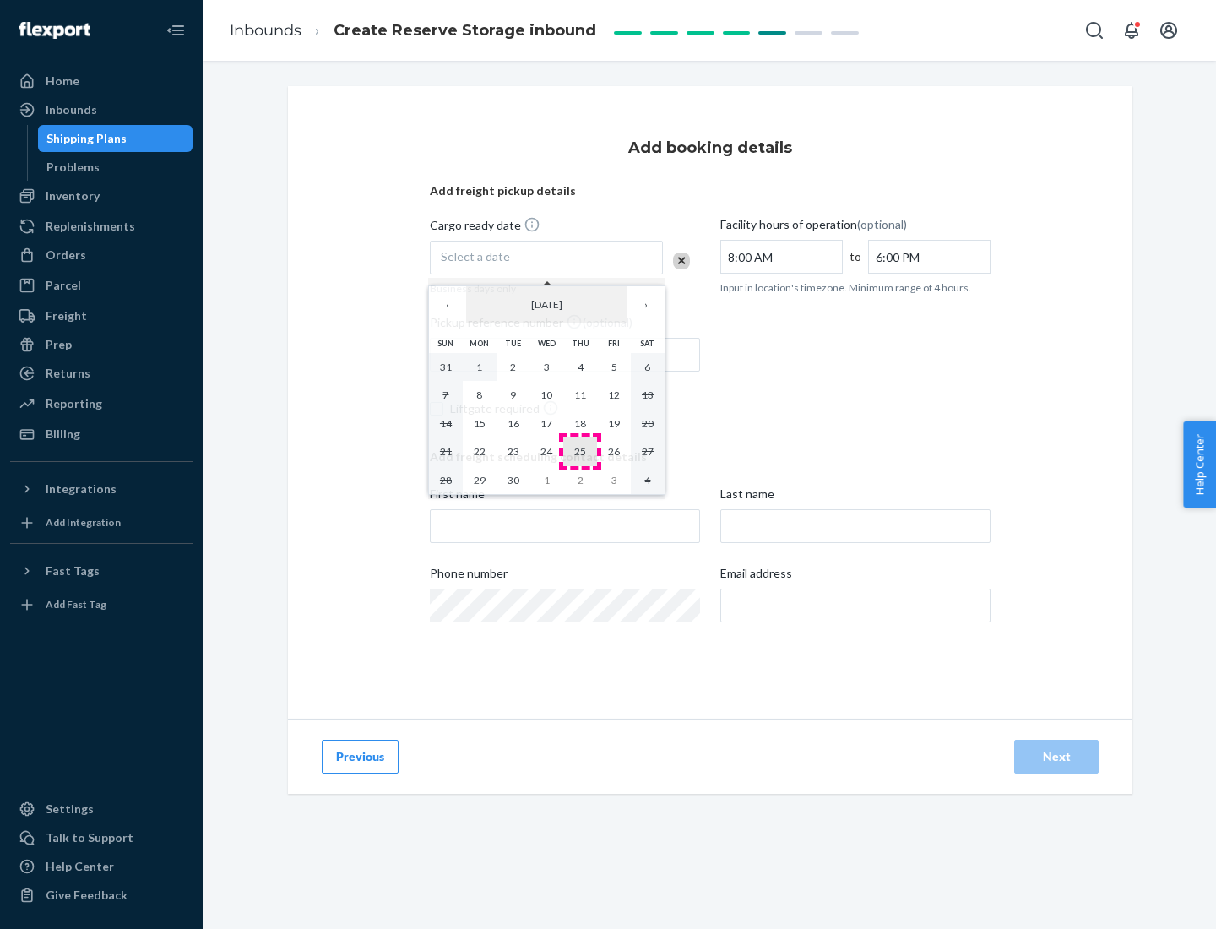
click at [580, 451] on abbr "25" at bounding box center [580, 451] width 12 height 13
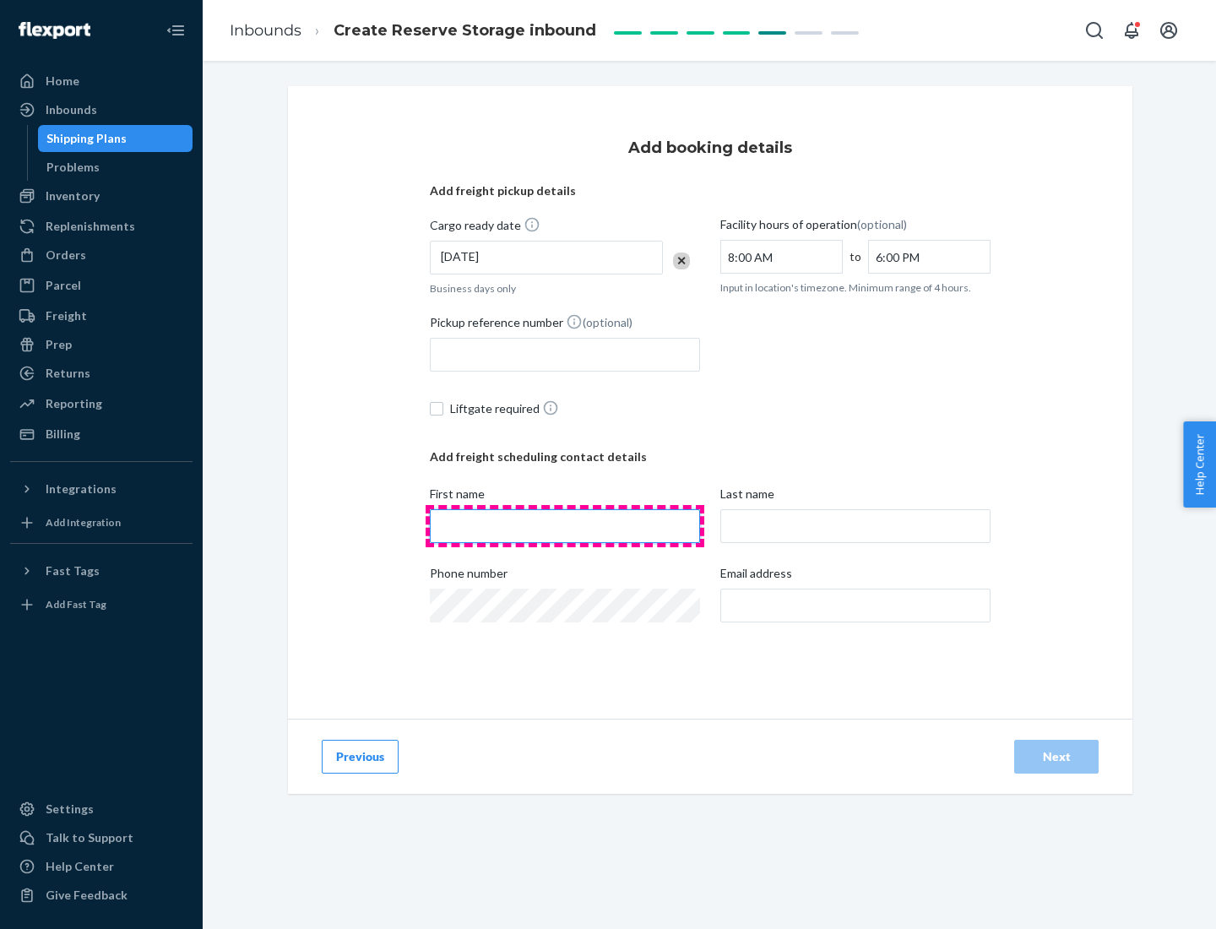
click at [565, 526] on input "First name" at bounding box center [565, 526] width 270 height 34
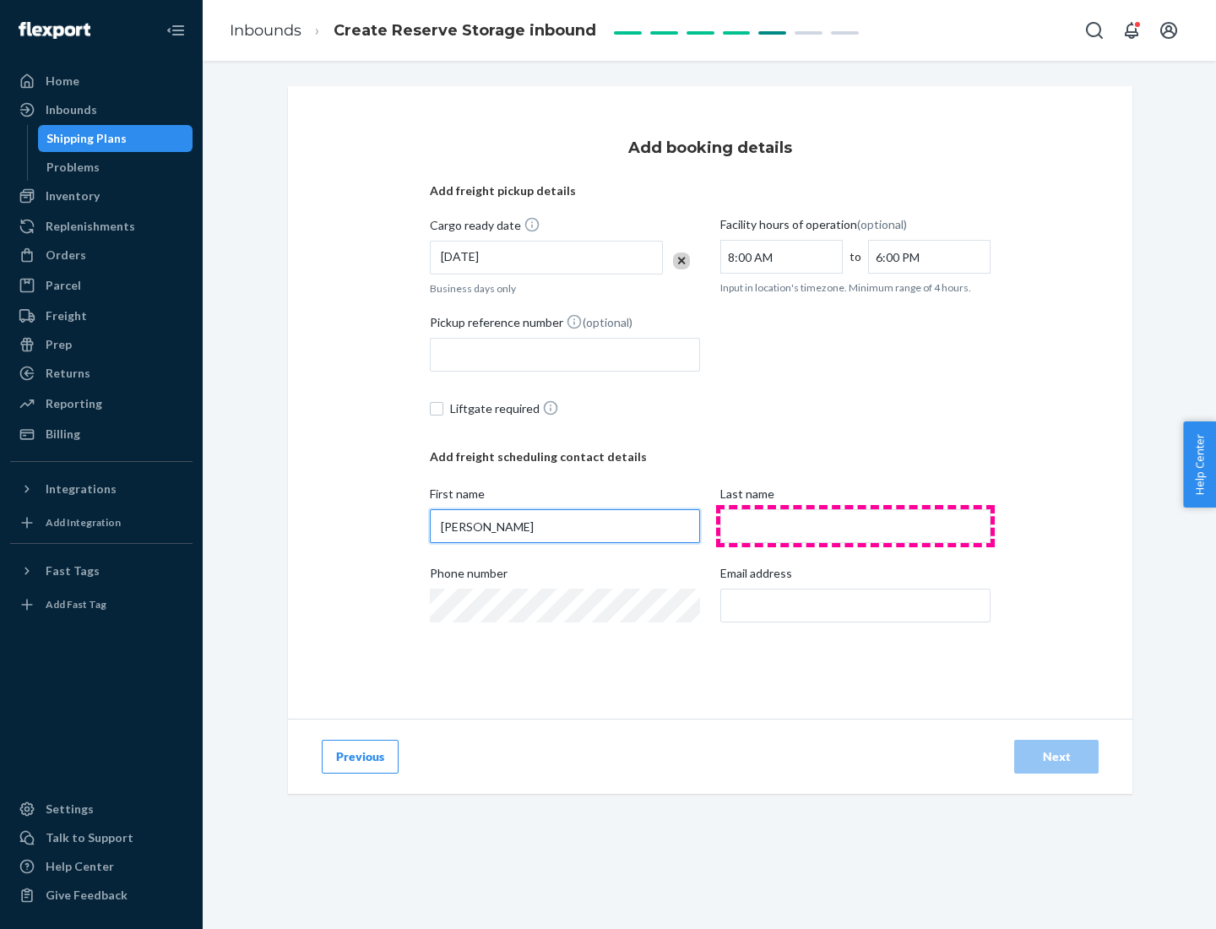
type input "[PERSON_NAME]"
click at [855, 526] on input "Last name" at bounding box center [855, 526] width 270 height 34
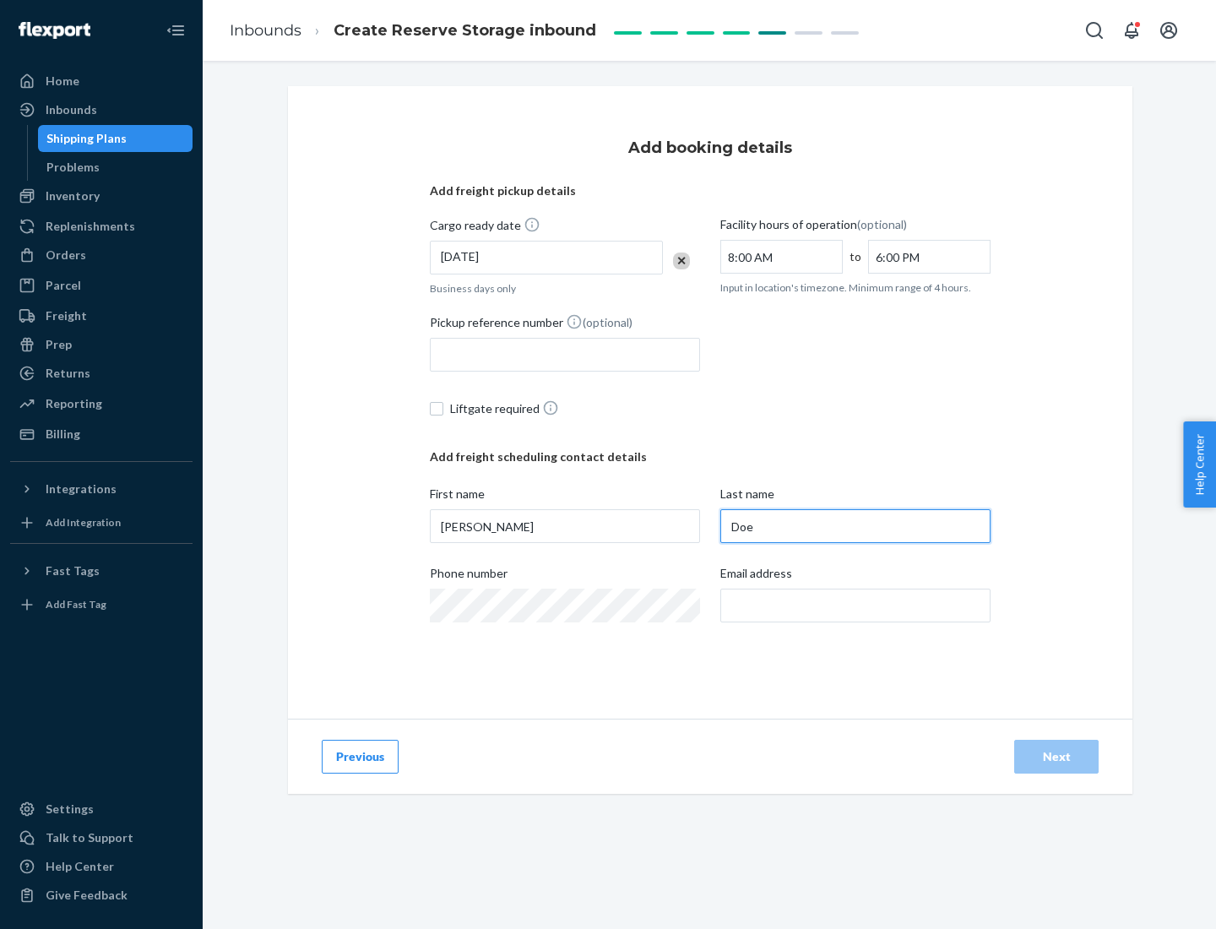
type input "Doe"
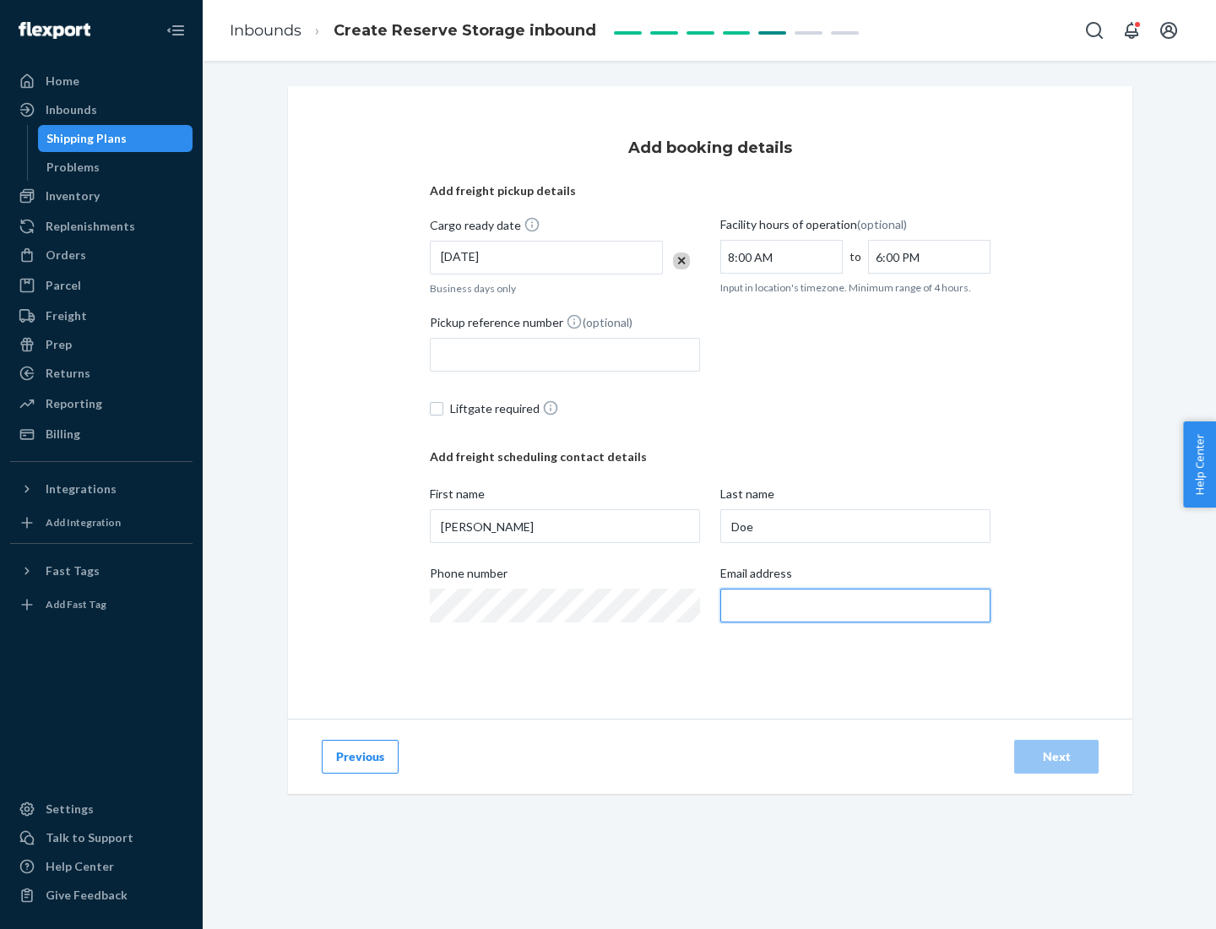
click at [855, 605] on input "Email address" at bounding box center [855, 605] width 270 height 34
type input "[EMAIL_ADDRESS][DOMAIN_NAME]"
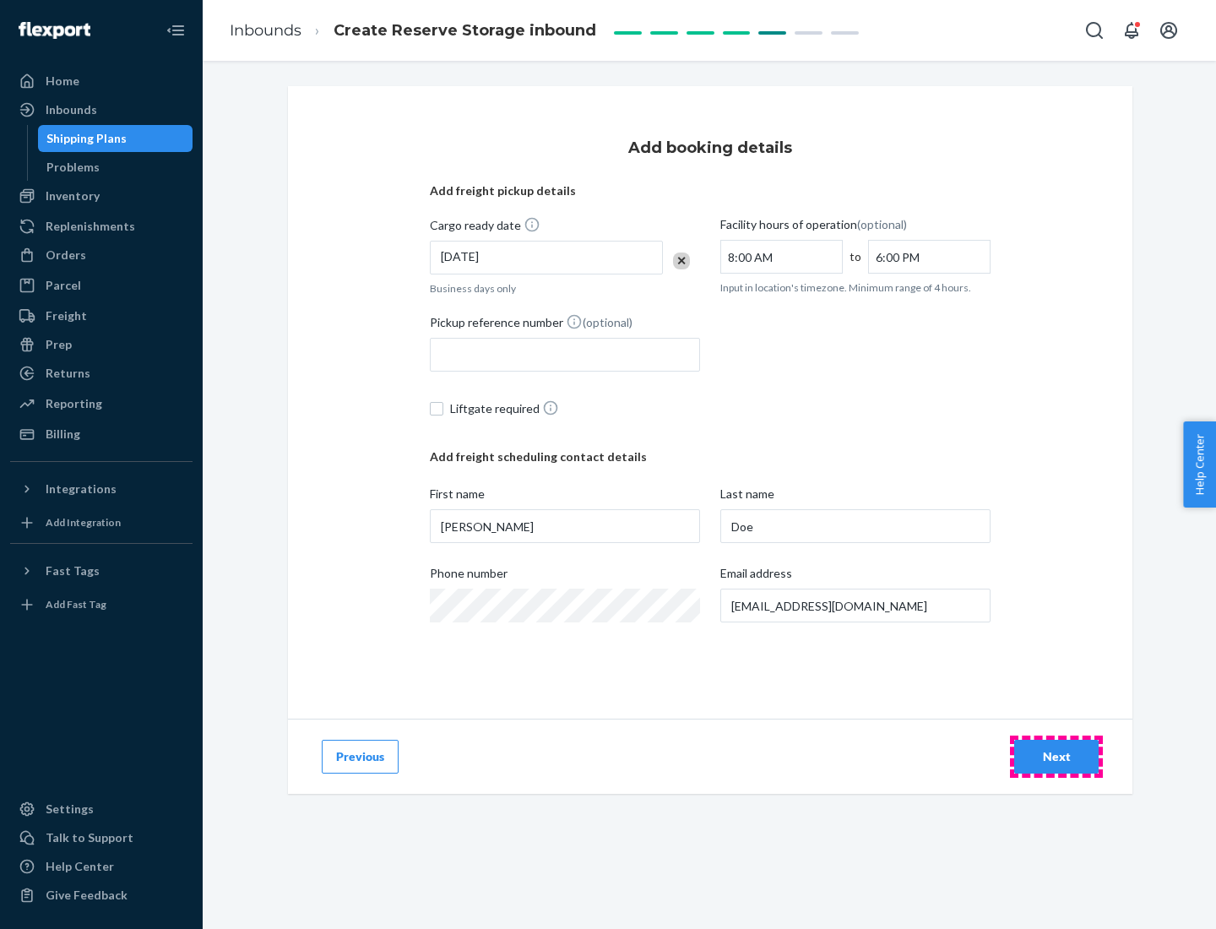
click at [1056, 756] on div "Next" at bounding box center [1056, 756] width 56 height 17
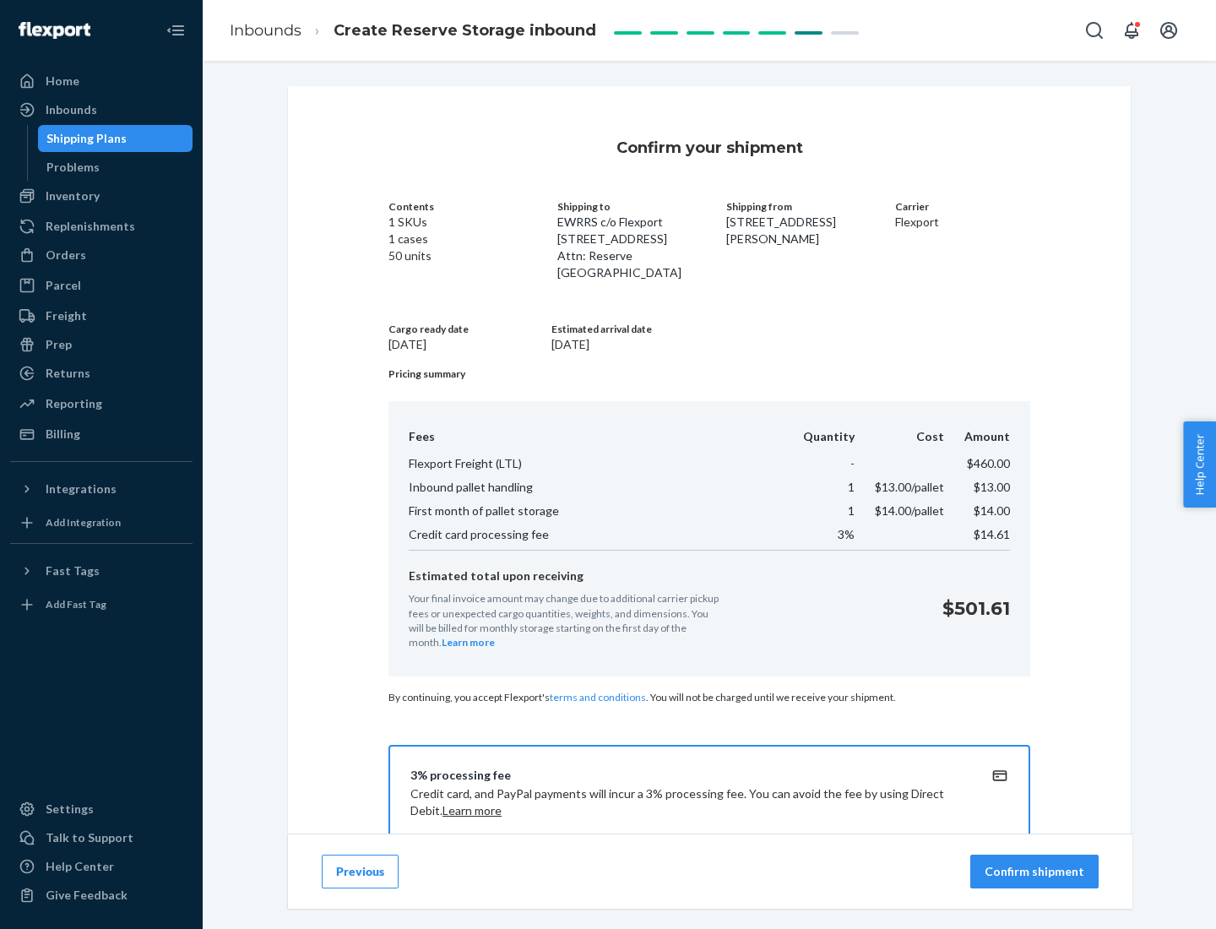
scroll to position [243, 0]
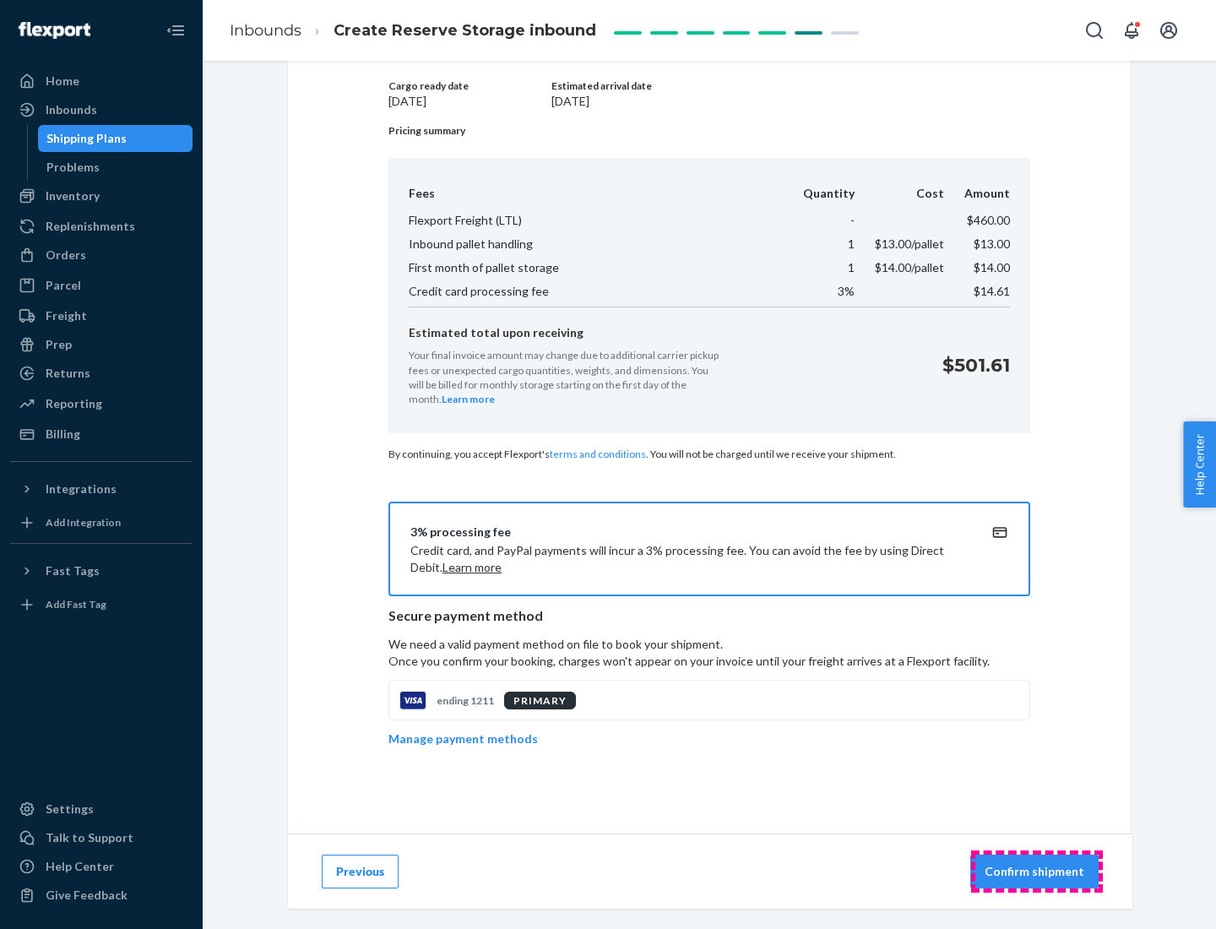
click at [1036, 871] on p "Confirm shipment" at bounding box center [1034, 871] width 100 height 17
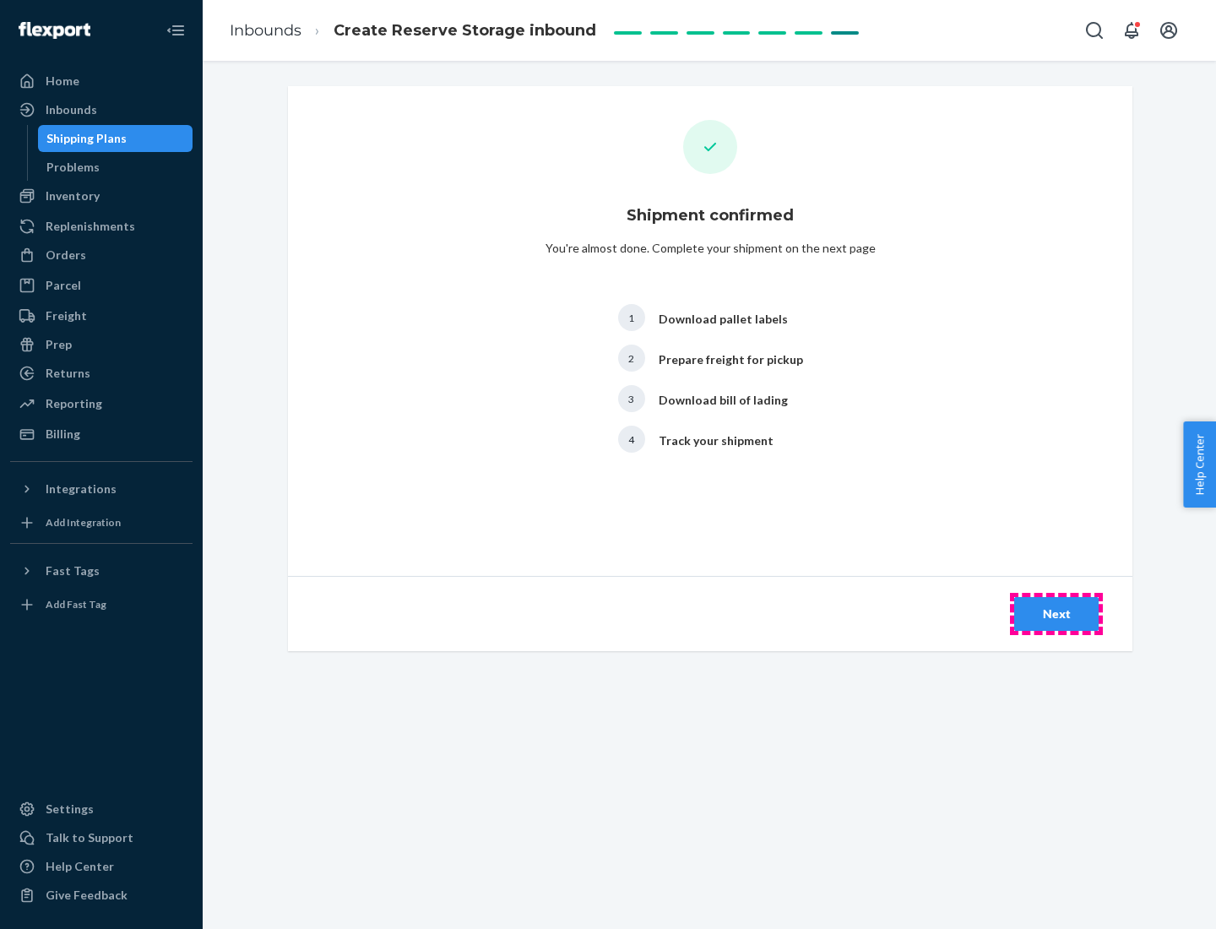
click at [1056, 614] on div "Next" at bounding box center [1056, 613] width 56 height 17
